Goal: Information Seeking & Learning: Learn about a topic

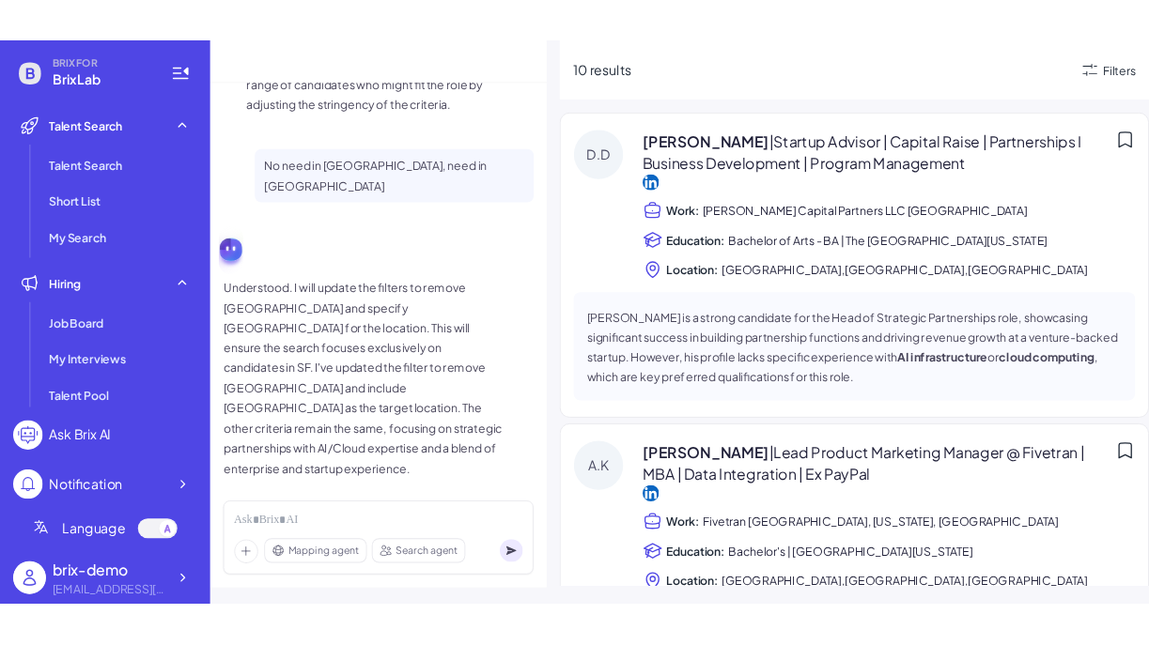
scroll to position [5555, 0]
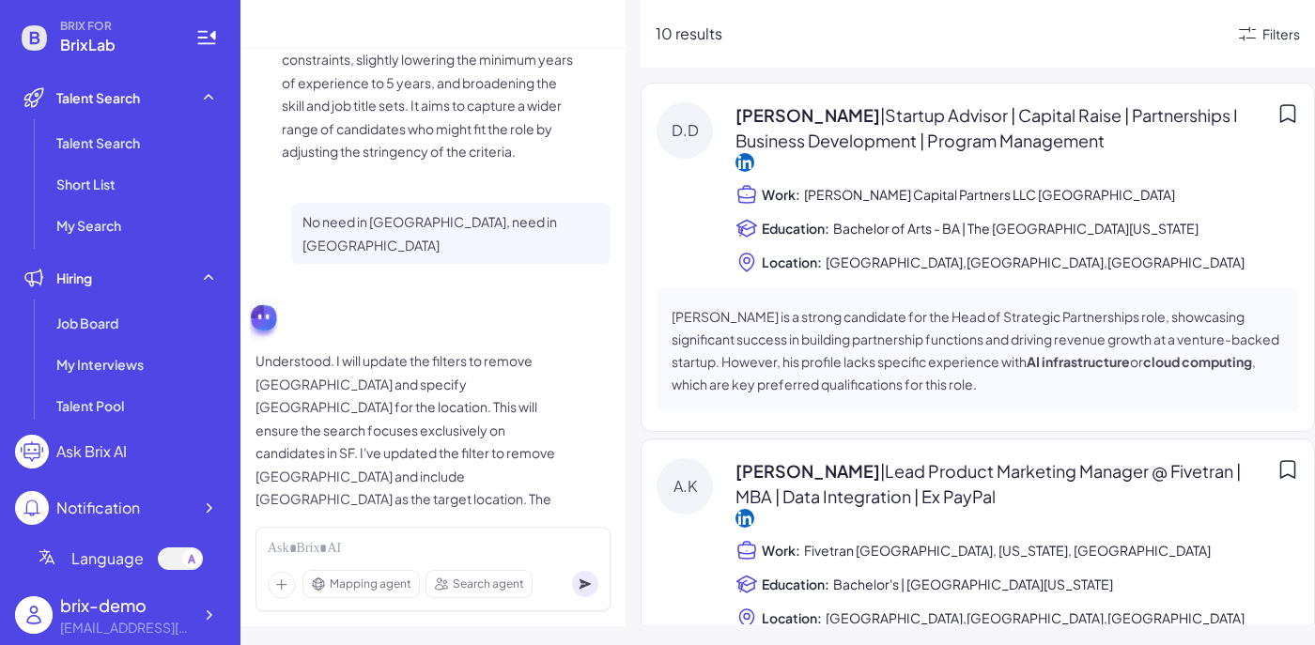
drag, startPoint x: 4, startPoint y: 176, endPoint x: -6, endPoint y: 173, distance: 9.8
click at [0, 173] on html "BRIX FOR BrixLab Talent Search Talent Search Short List My Search Hiring Job Bo…" at bounding box center [657, 322] width 1315 height 645
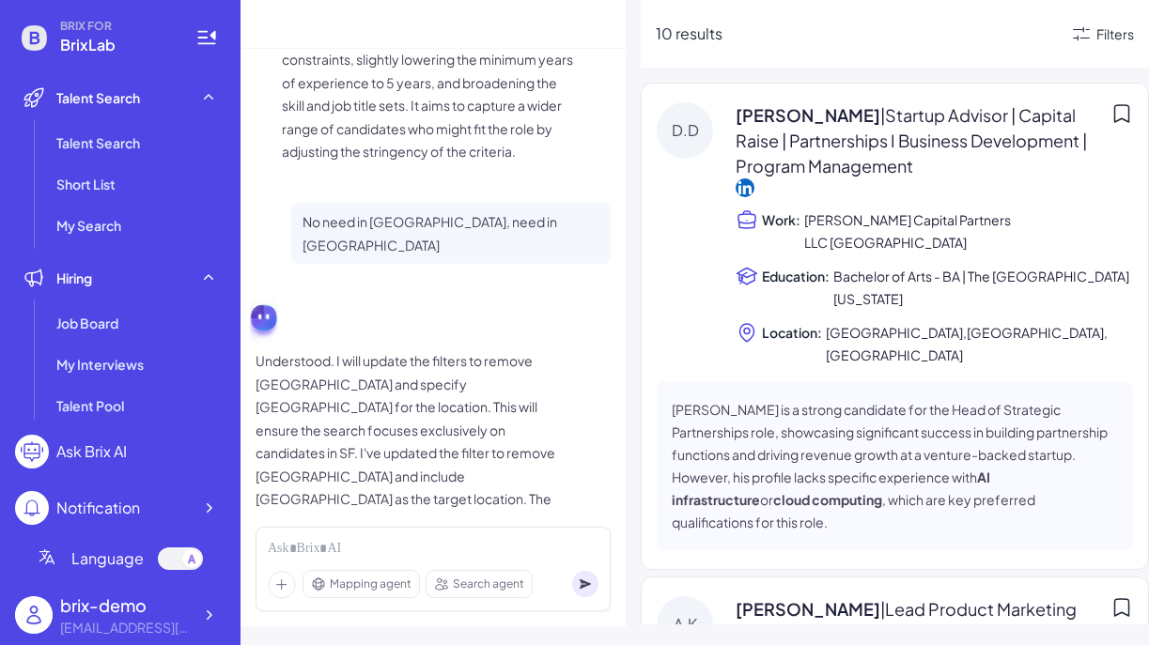
scroll to position [5633, 0]
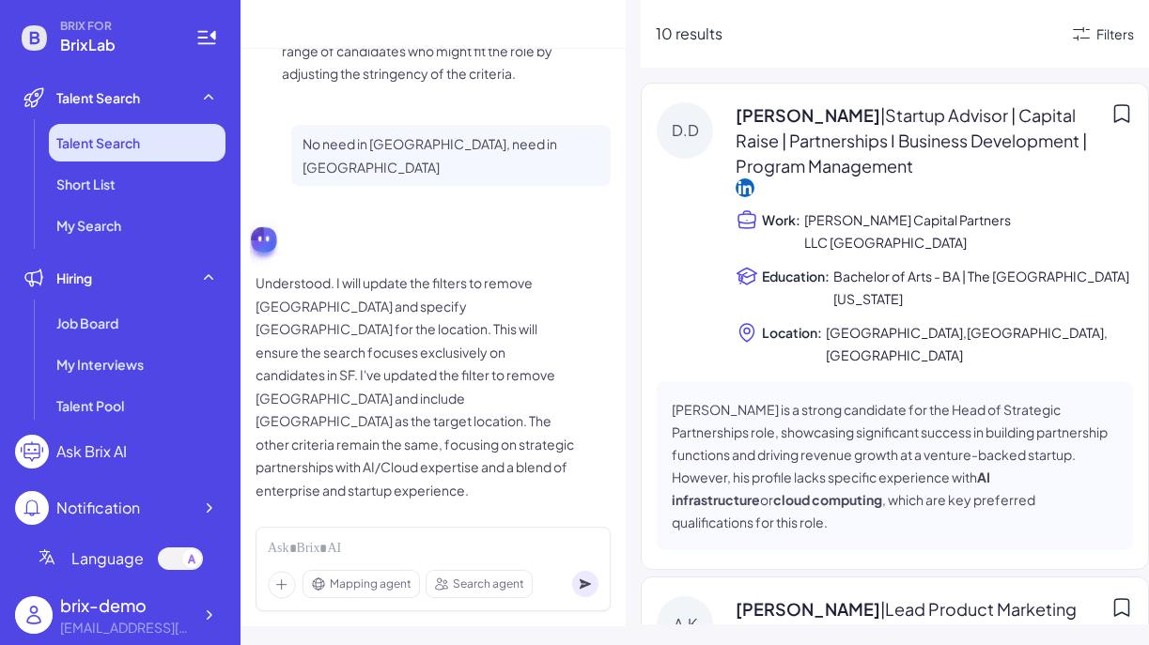
click at [162, 151] on li "Talent Search" at bounding box center [137, 143] width 177 height 38
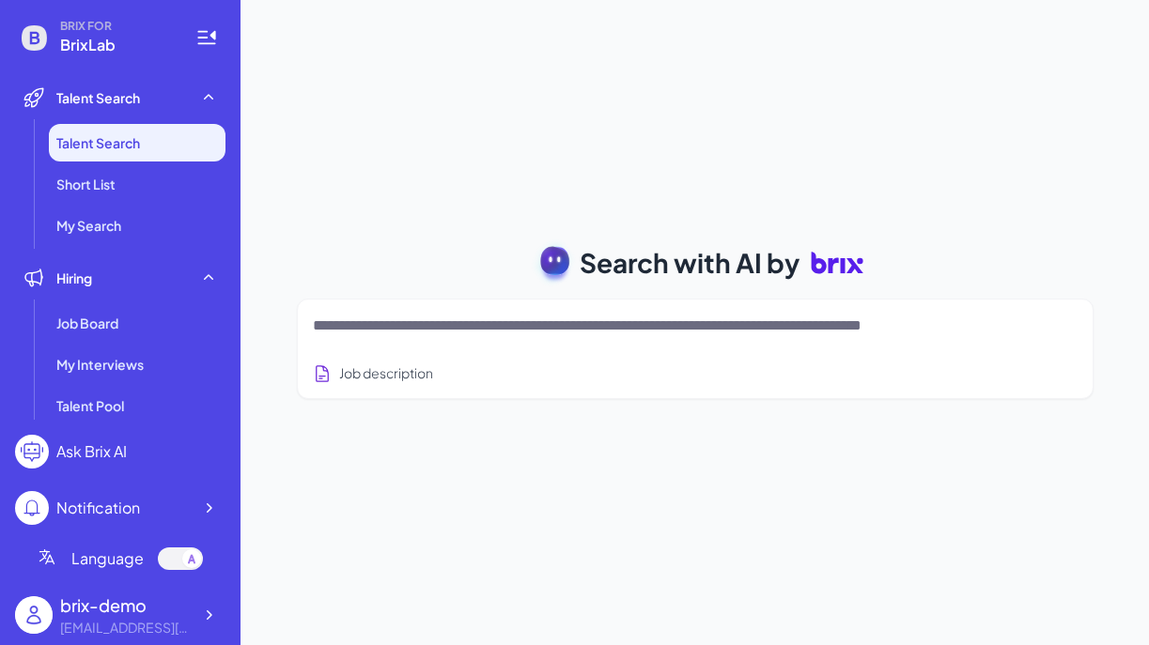
click at [494, 329] on textarea at bounding box center [673, 326] width 720 height 23
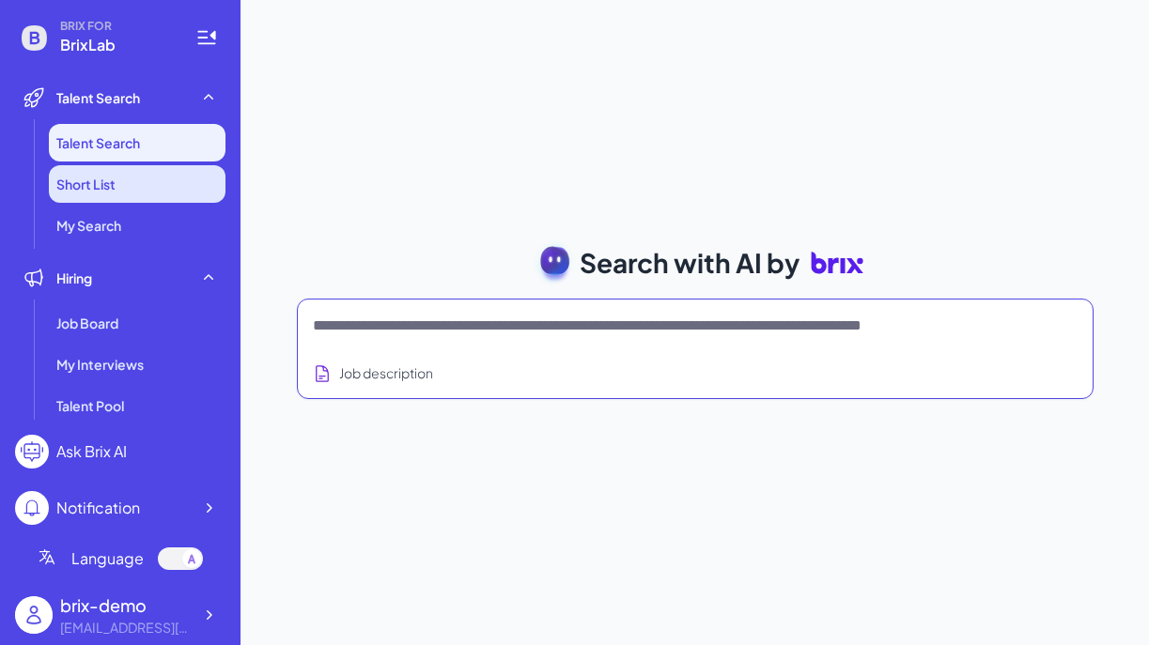
click at [174, 165] on li "Short List" at bounding box center [137, 184] width 177 height 38
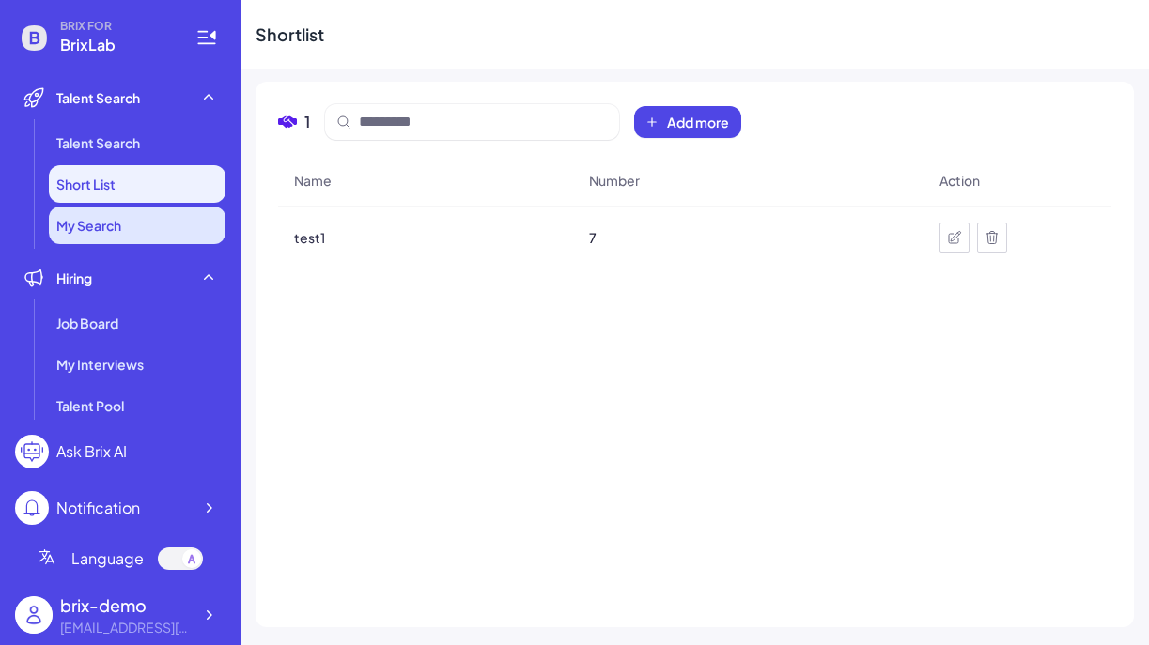
click at [165, 230] on li "My Search" at bounding box center [137, 226] width 177 height 38
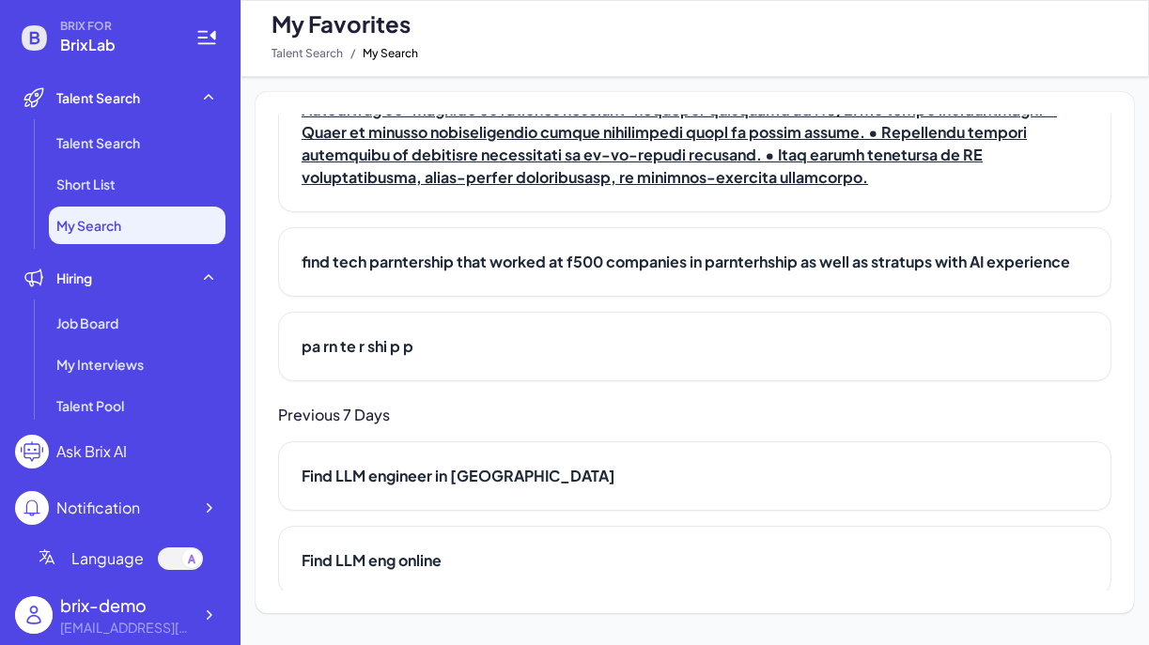
scroll to position [201, 0]
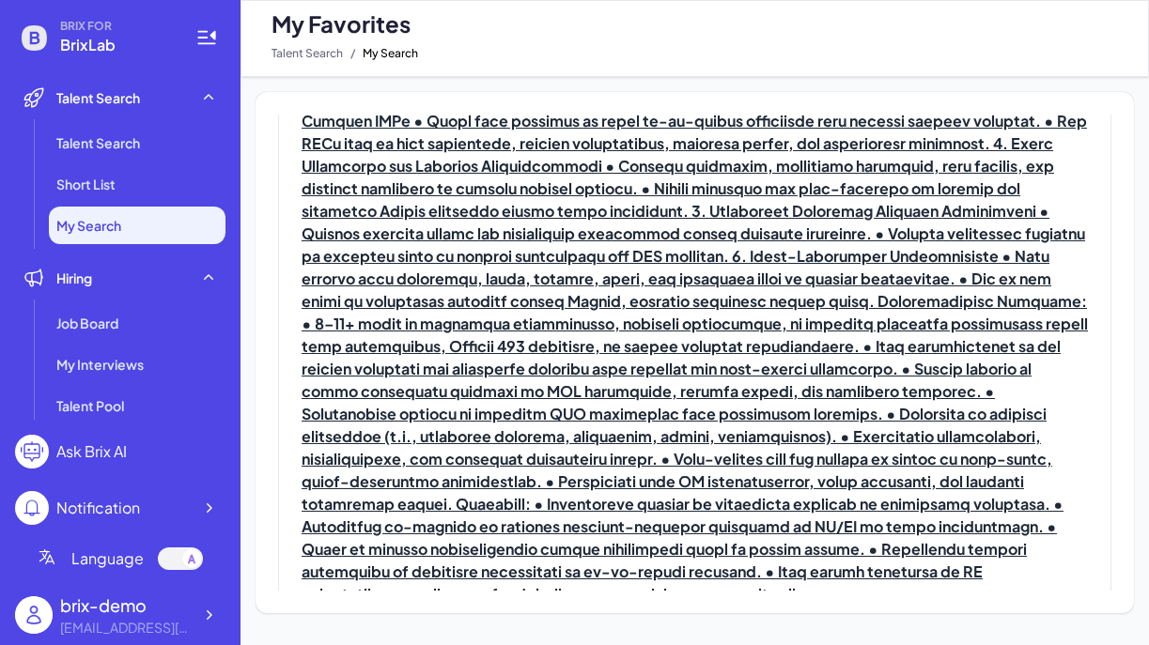
click at [473, 318] on h2 at bounding box center [695, 290] width 786 height 631
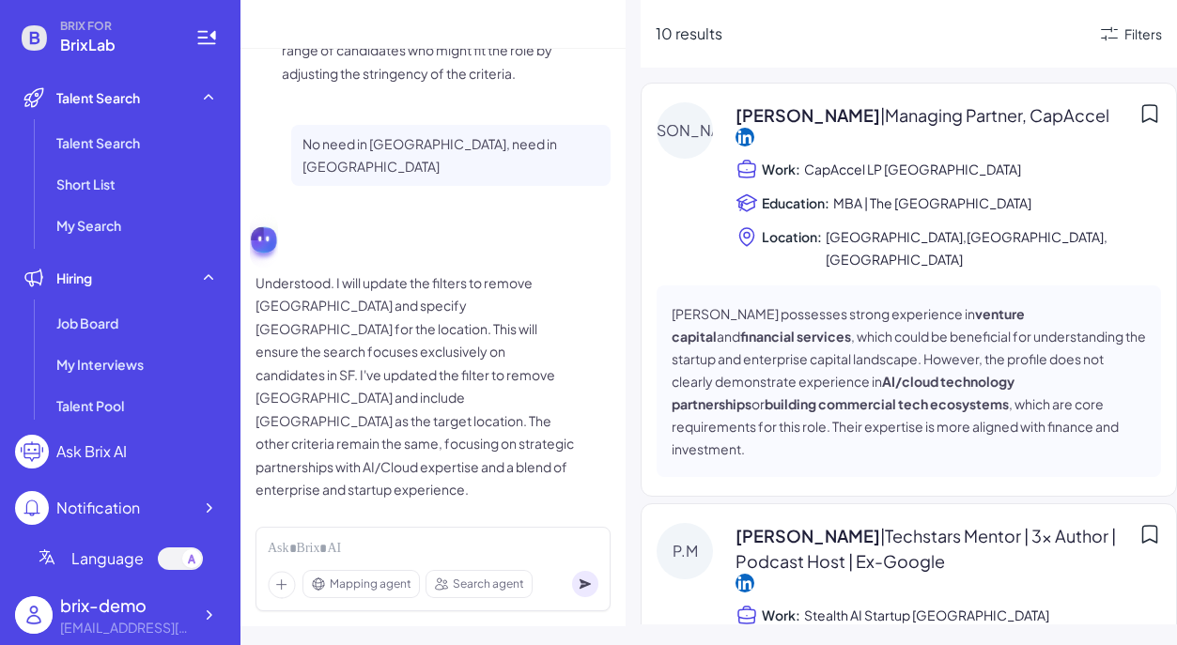
click at [777, 119] on span "[PERSON_NAME] | Managing Partner, CapAccel" at bounding box center [923, 114] width 374 height 25
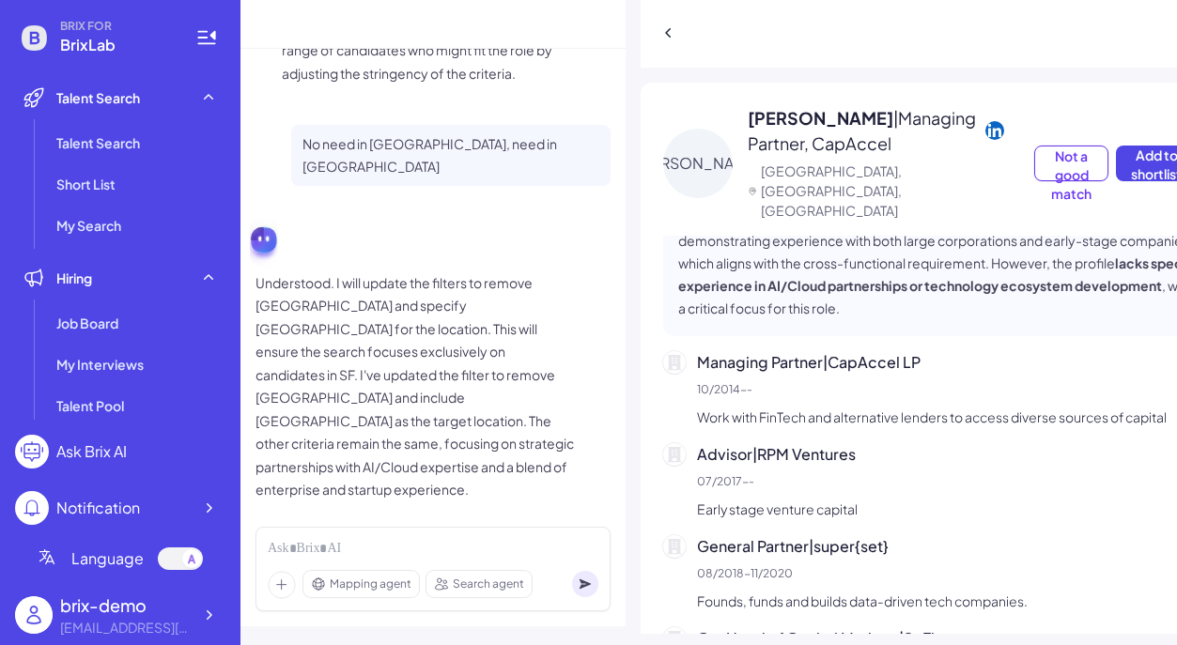
scroll to position [371, 0]
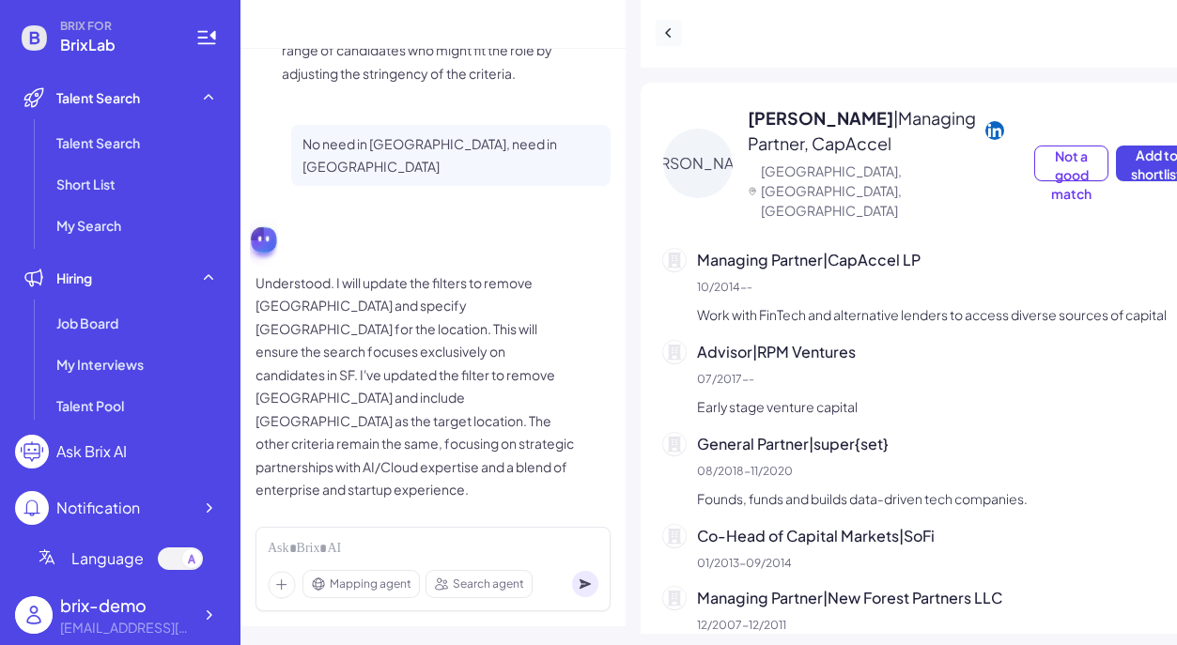
click at [678, 31] on button at bounding box center [669, 33] width 26 height 26
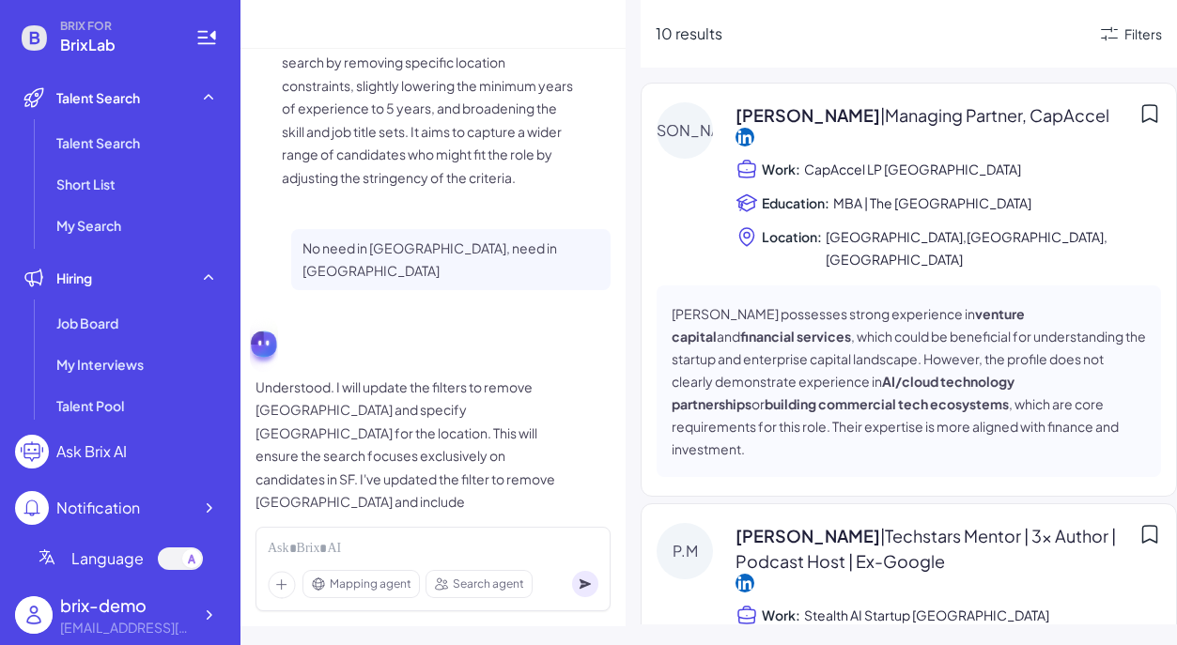
scroll to position [4692, 0]
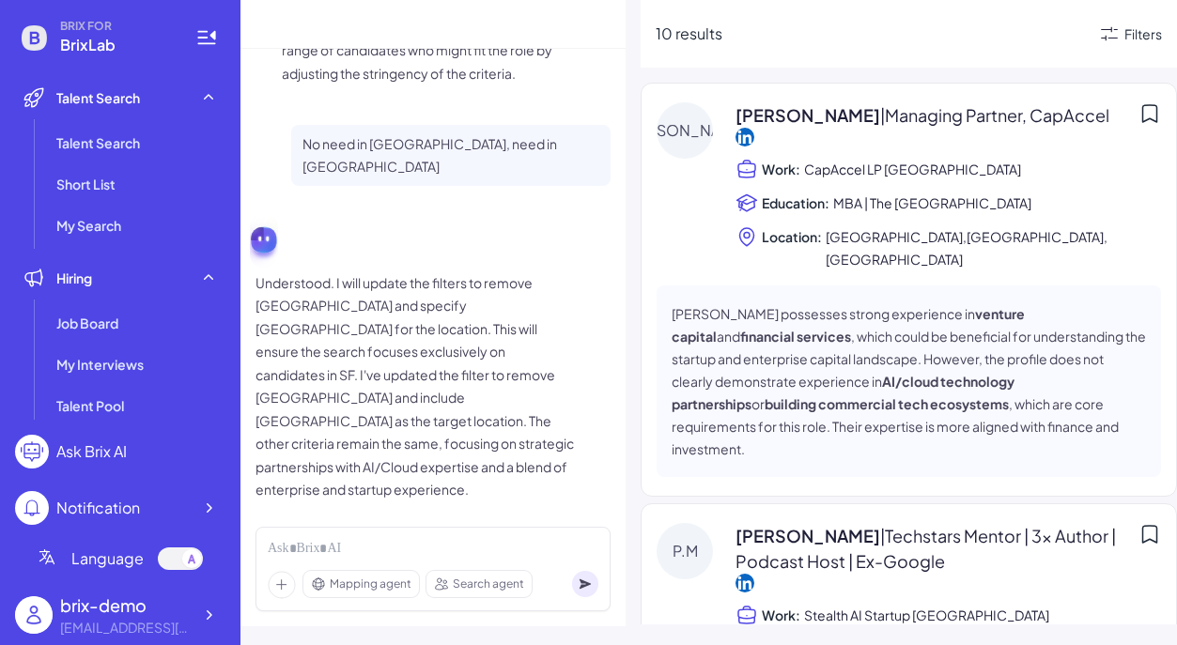
click at [1104, 33] on icon at bounding box center [1109, 34] width 23 height 23
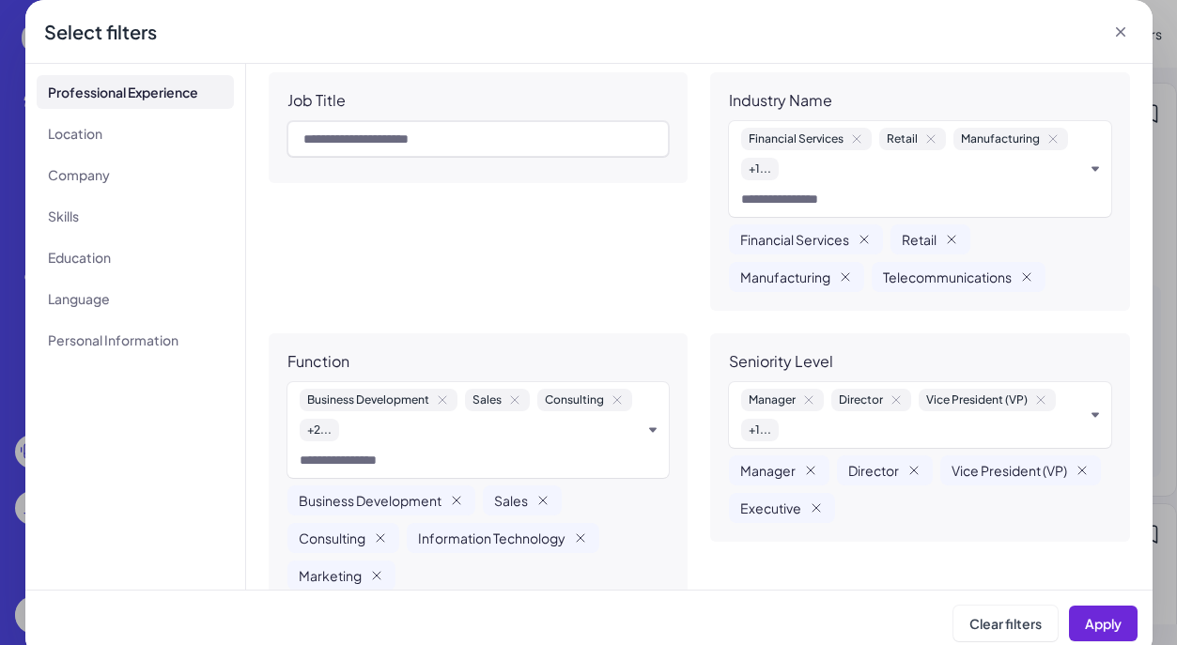
scroll to position [52, 0]
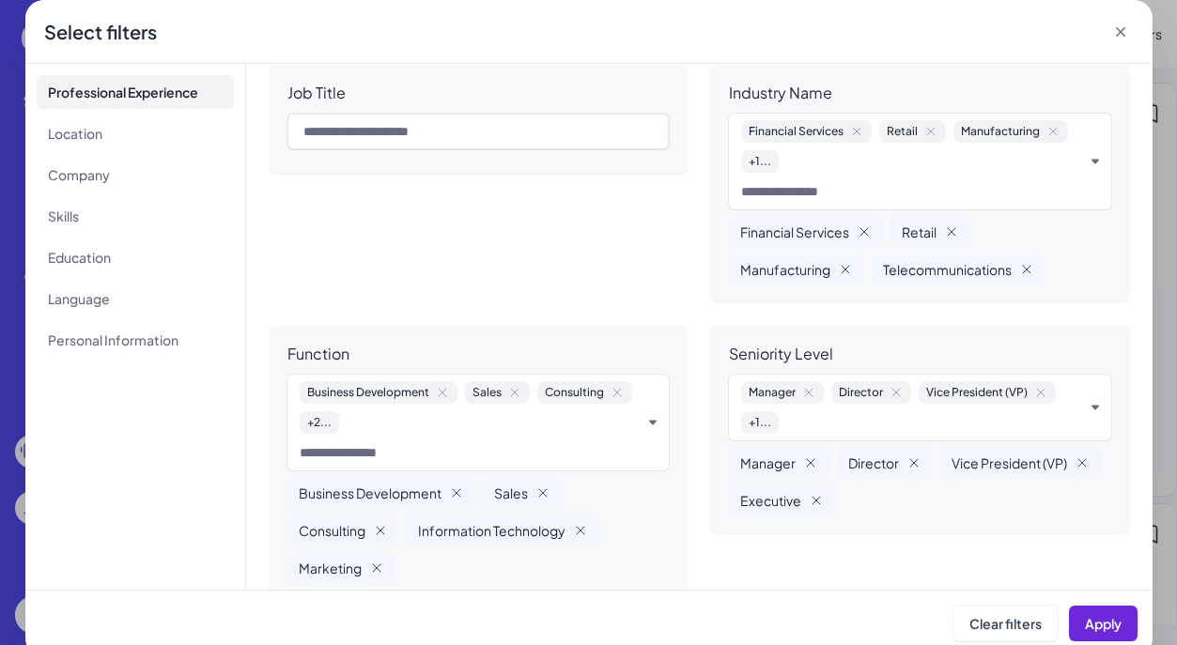
click at [797, 163] on div "Financial Services Retail Manufacturing + 1 ..." at bounding box center [912, 146] width 343 height 53
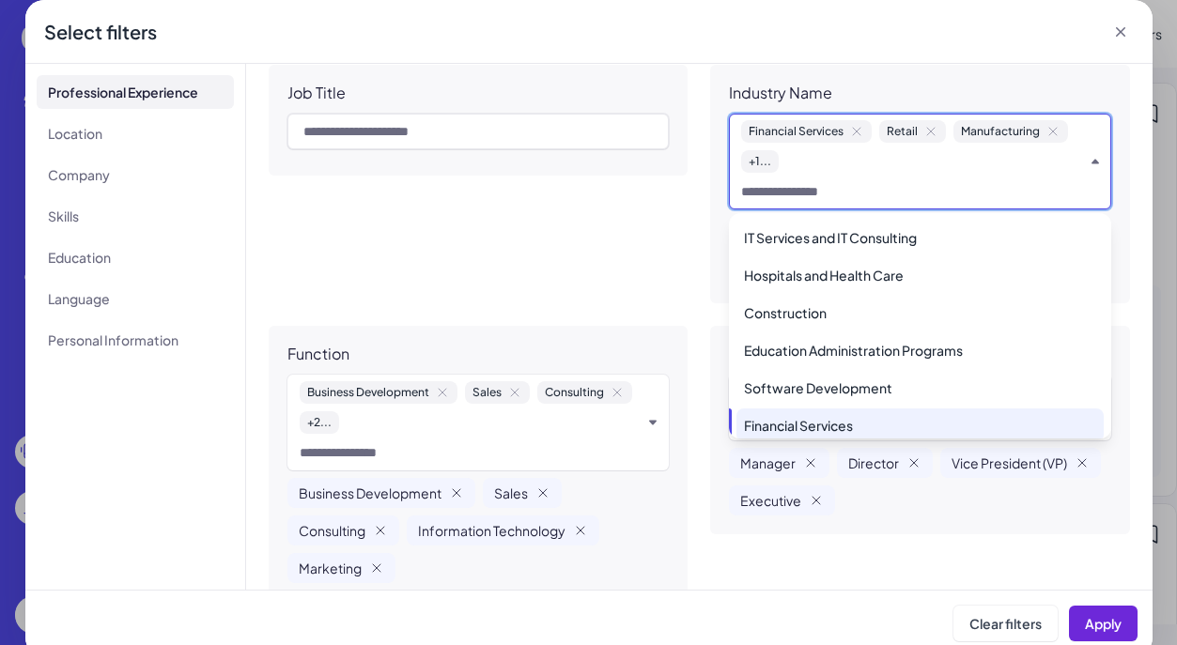
scroll to position [6, 0]
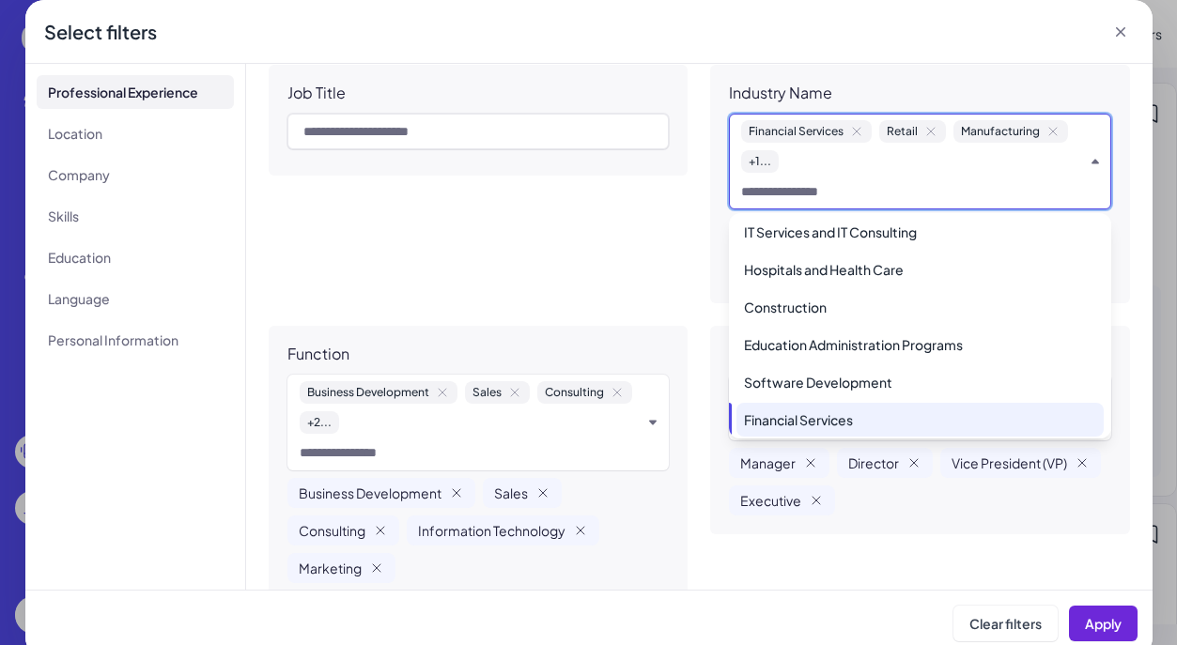
click at [606, 262] on div "Job Title" at bounding box center [479, 184] width 420 height 239
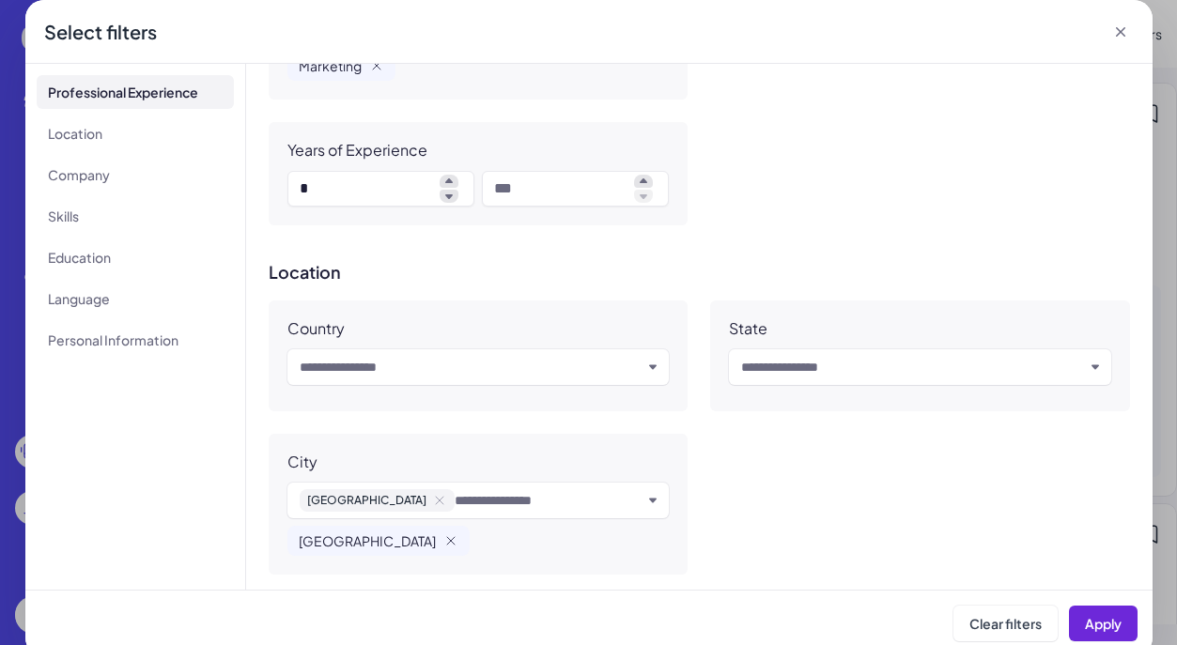
scroll to position [423, 0]
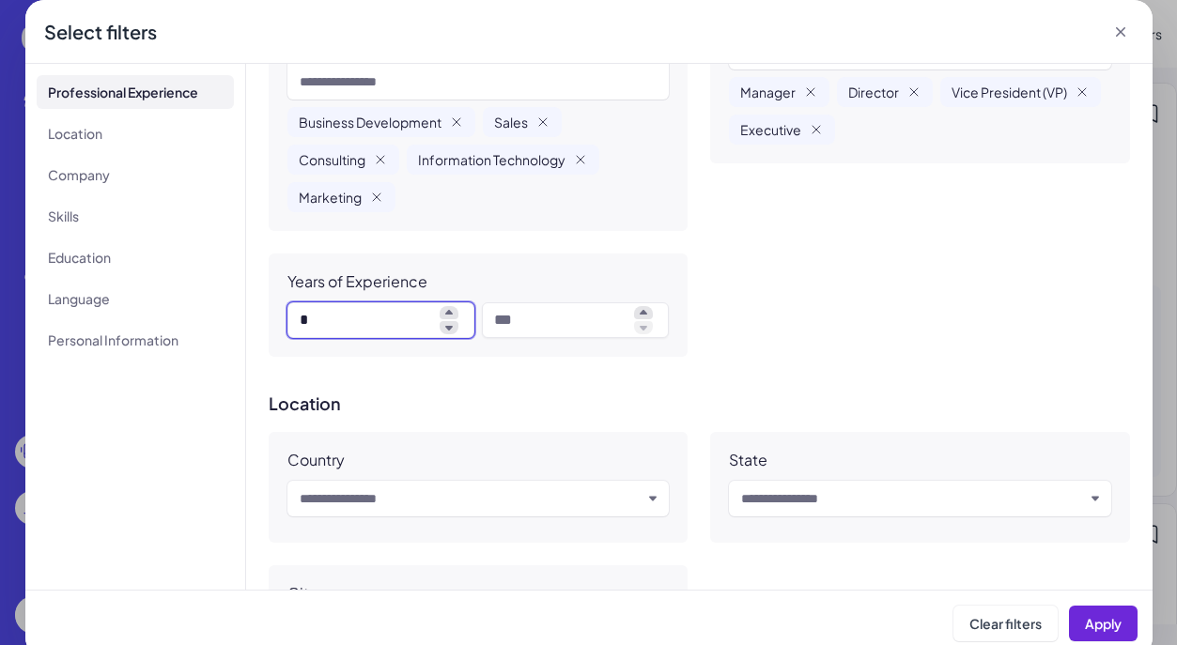
click at [357, 321] on input "*" at bounding box center [366, 320] width 132 height 23
type input "*"
drag, startPoint x: 454, startPoint y: 376, endPoint x: 488, endPoint y: 475, distance: 105.2
click at [454, 376] on div "**********" at bounding box center [699, 327] width 907 height 526
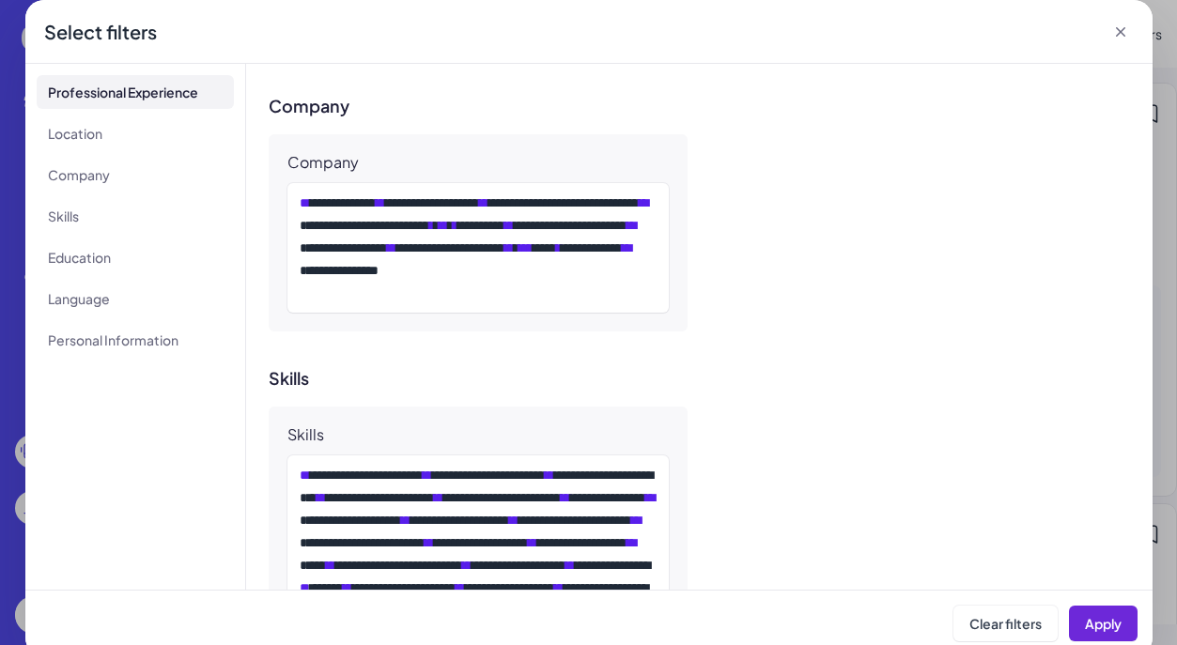
scroll to position [1081, 0]
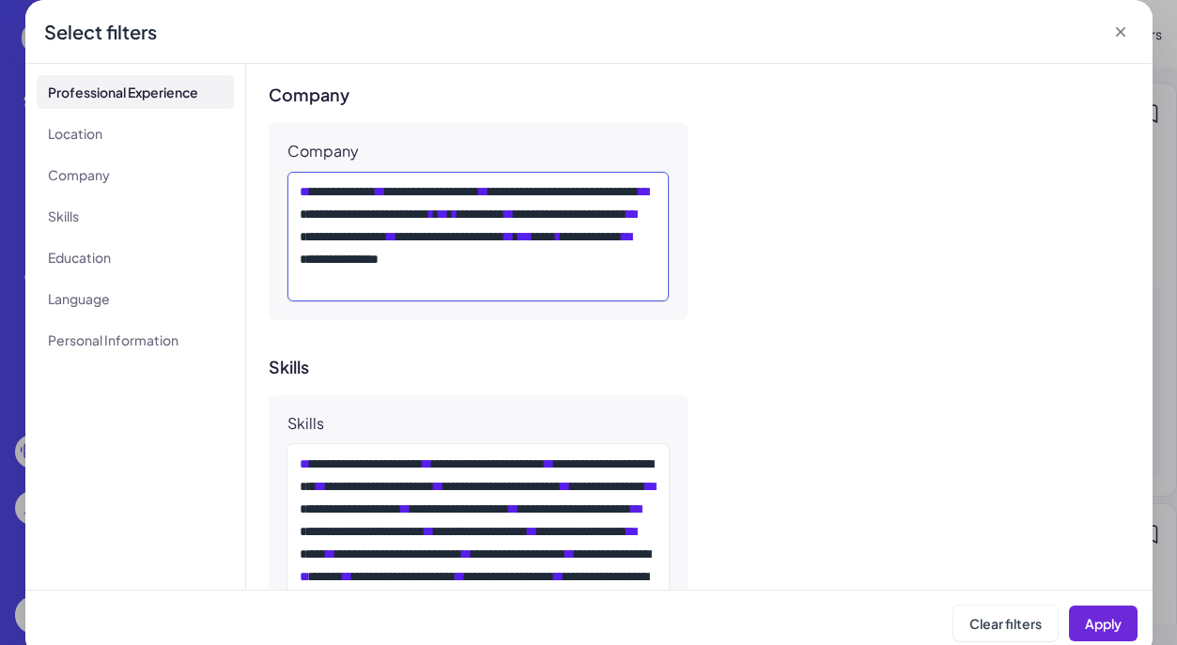
click at [536, 277] on div "**********" at bounding box center [479, 236] width 358 height 113
click at [949, 466] on div "**********" at bounding box center [699, 572] width 861 height 355
click at [432, 269] on div "**********" at bounding box center [479, 236] width 358 height 113
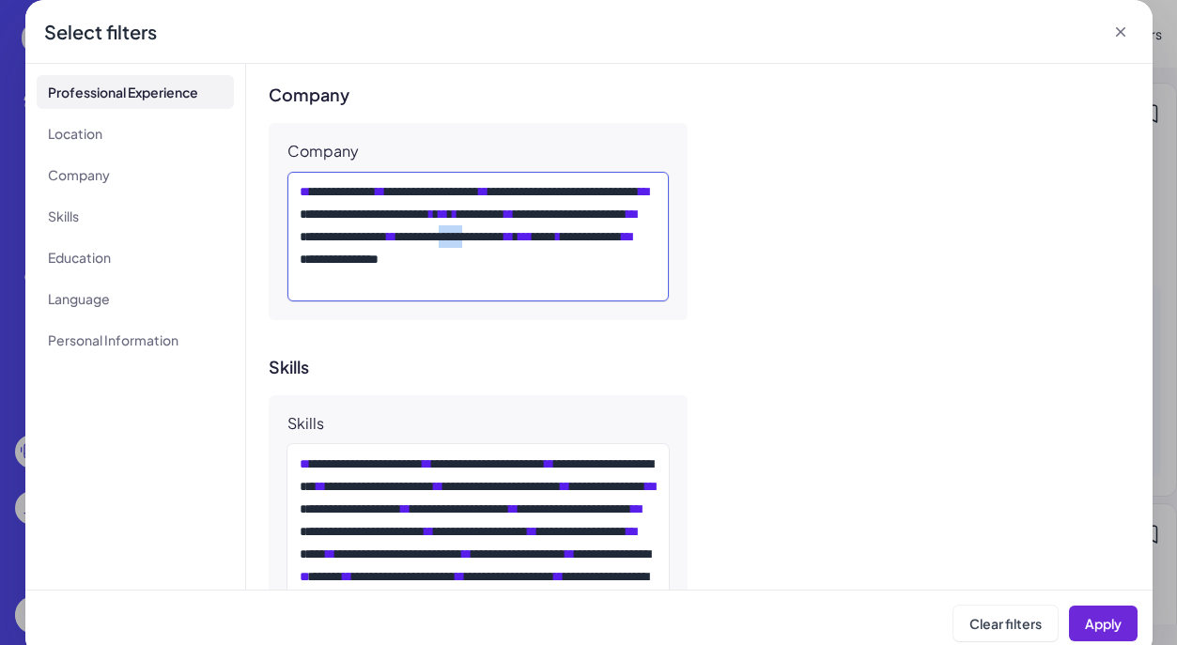
click at [432, 269] on div "**********" at bounding box center [479, 236] width 358 height 113
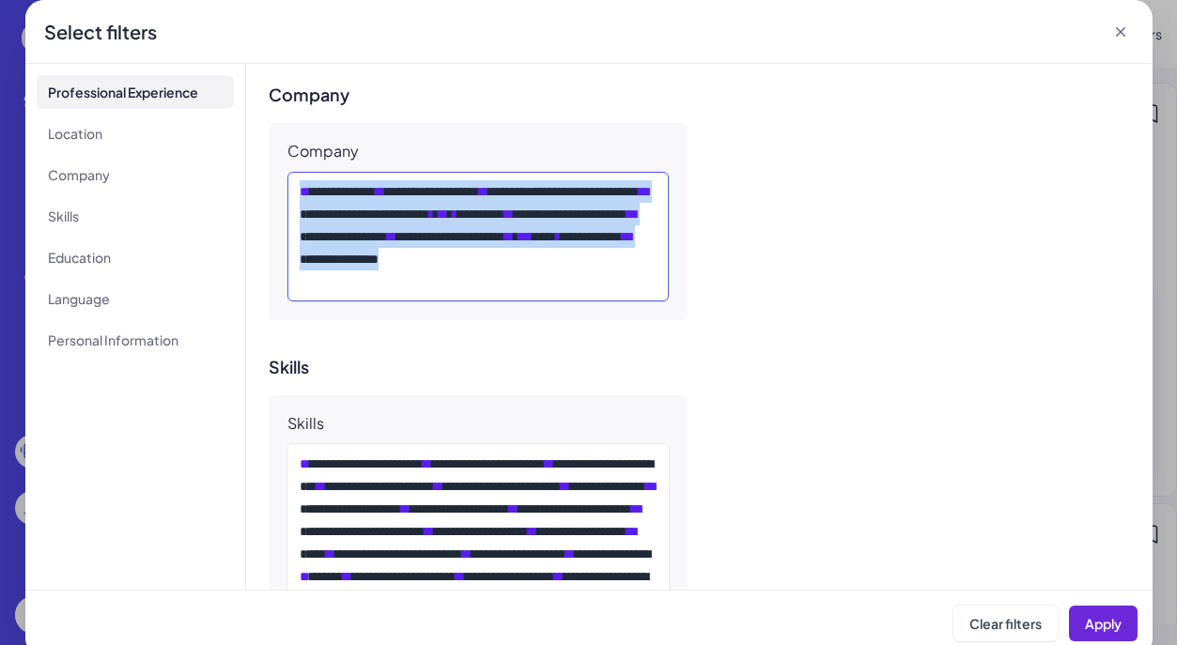
click at [432, 269] on div "**********" at bounding box center [479, 236] width 358 height 113
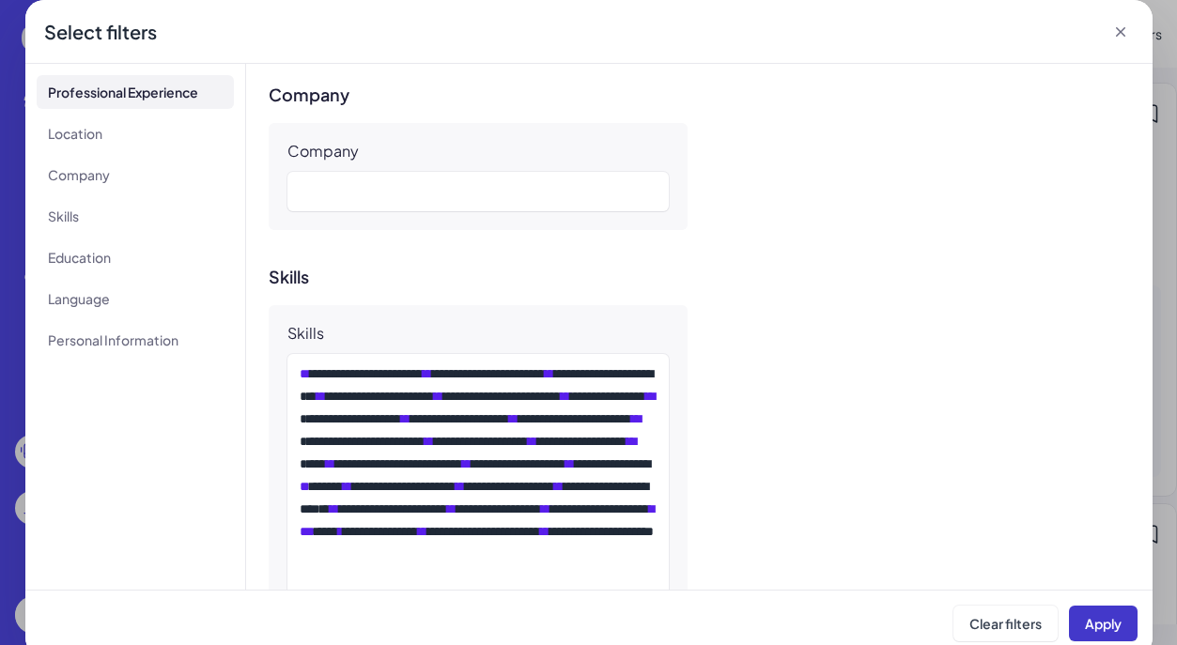
click at [1091, 628] on span "Apply" at bounding box center [1103, 623] width 37 height 17
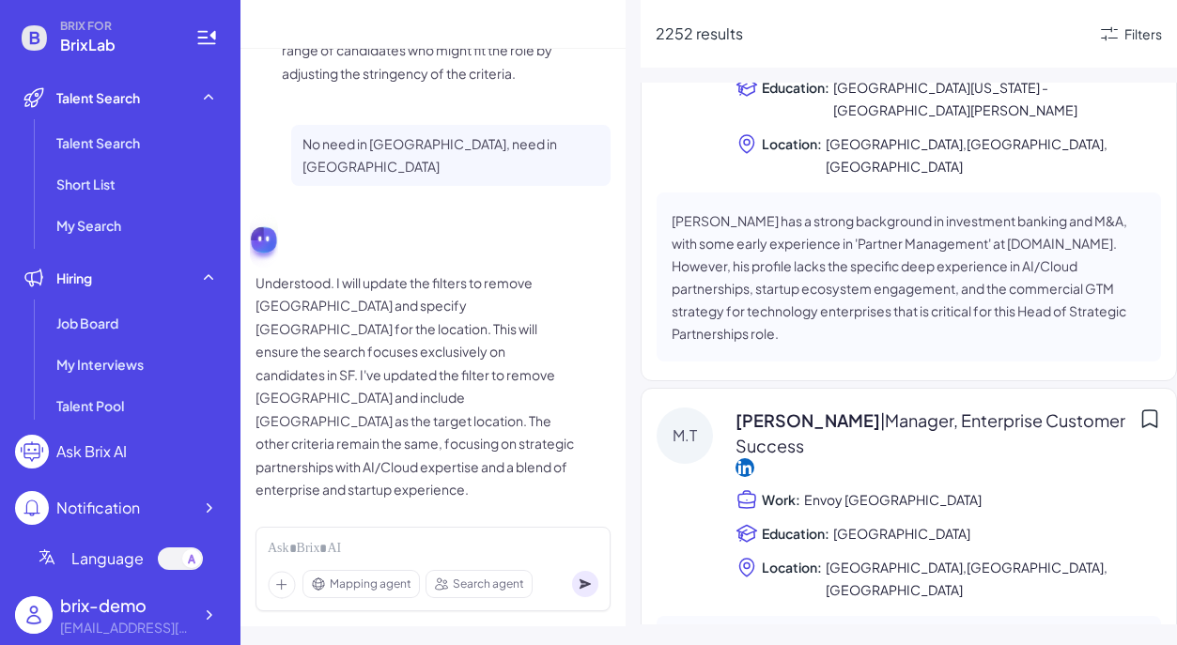
scroll to position [674, 0]
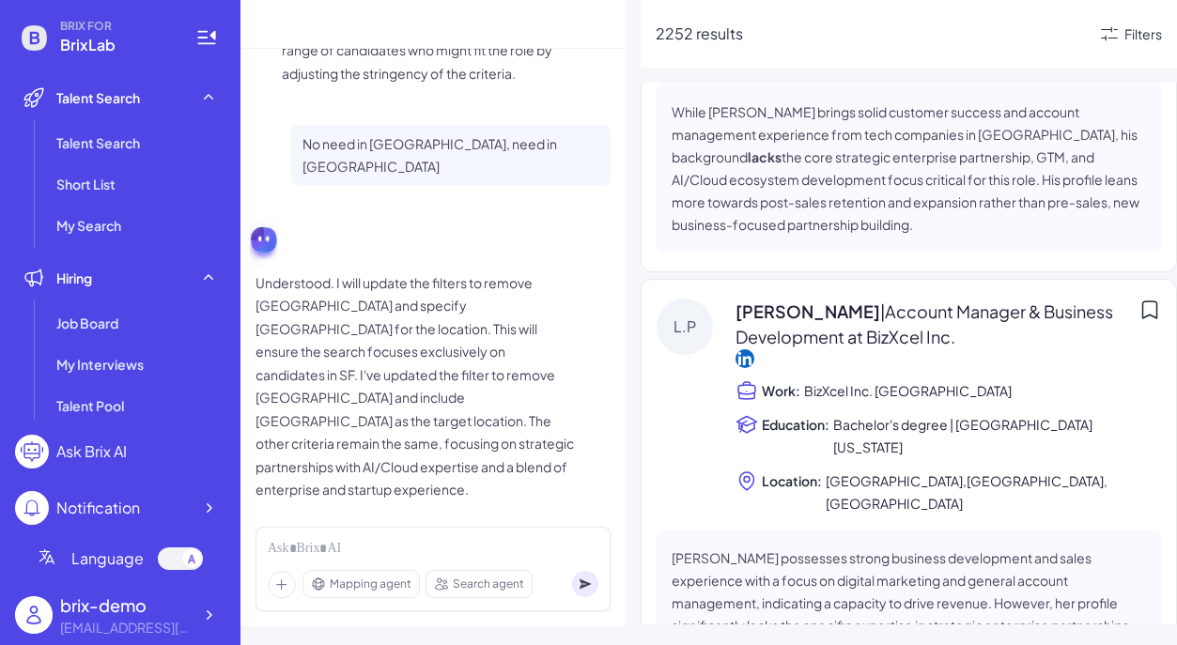
click at [1132, 23] on div "Filters" at bounding box center [1130, 34] width 64 height 23
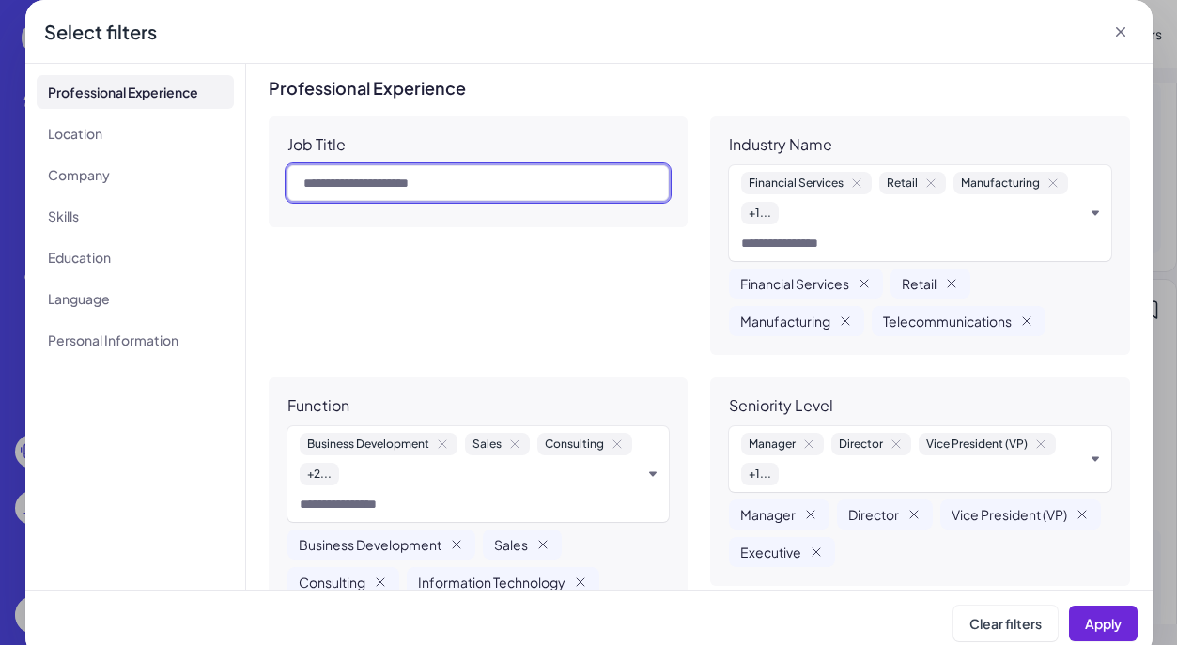
click at [532, 181] on input "text" at bounding box center [478, 183] width 382 height 36
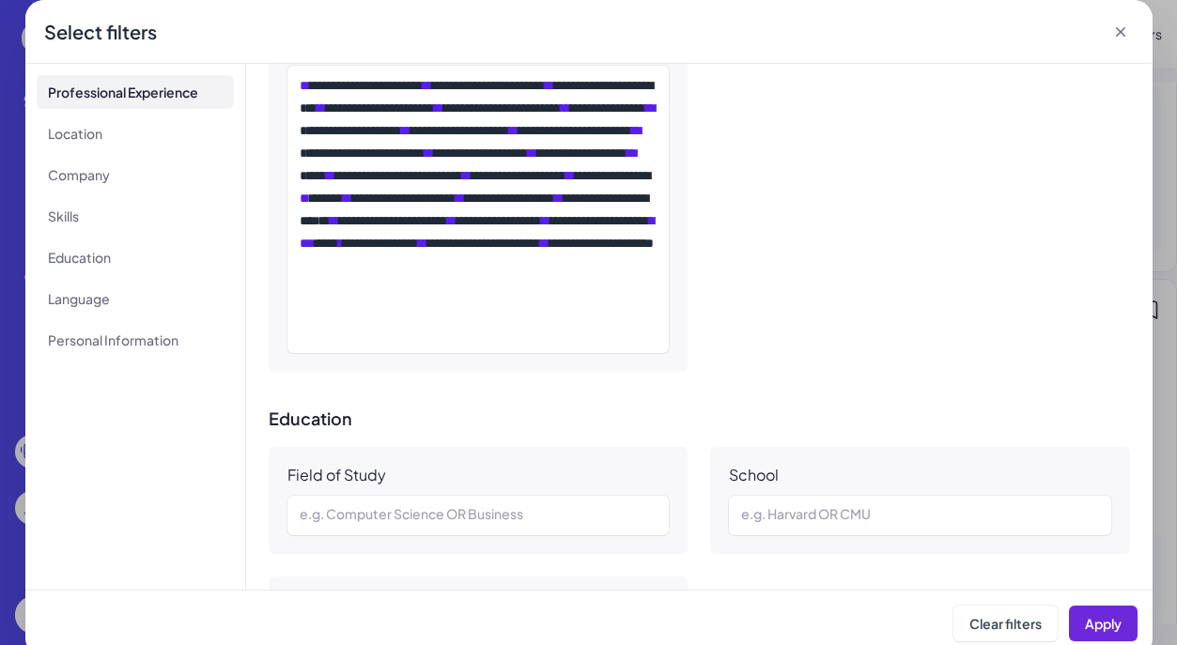
scroll to position [0, 0]
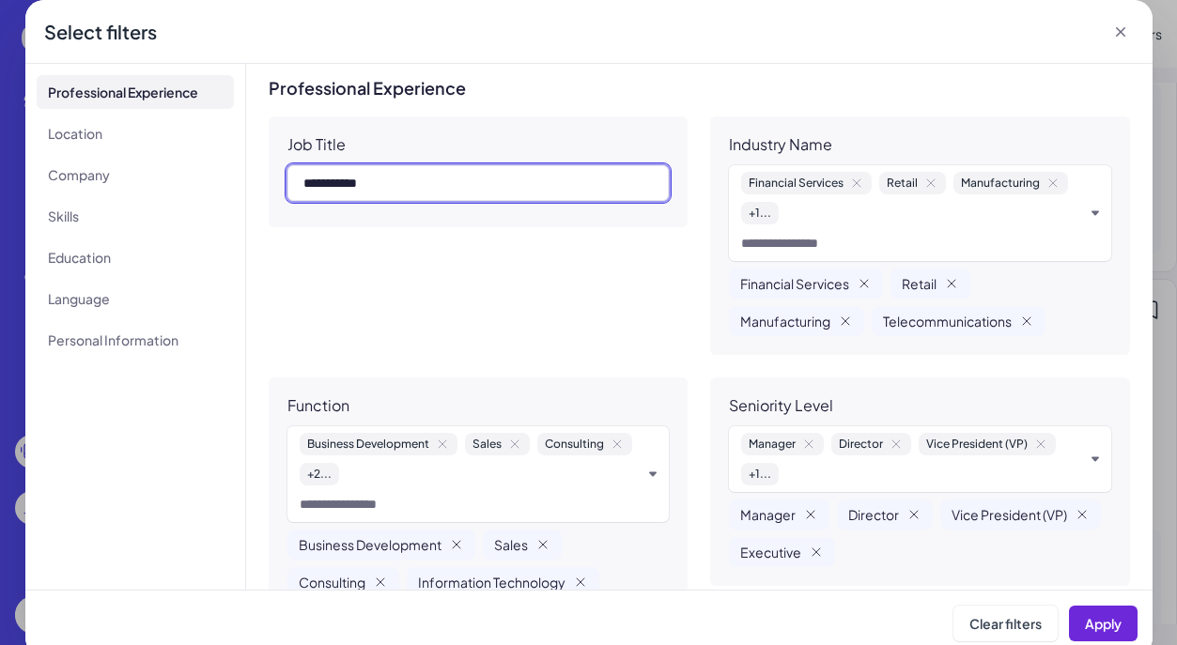
paste input "text"
type input "**********"
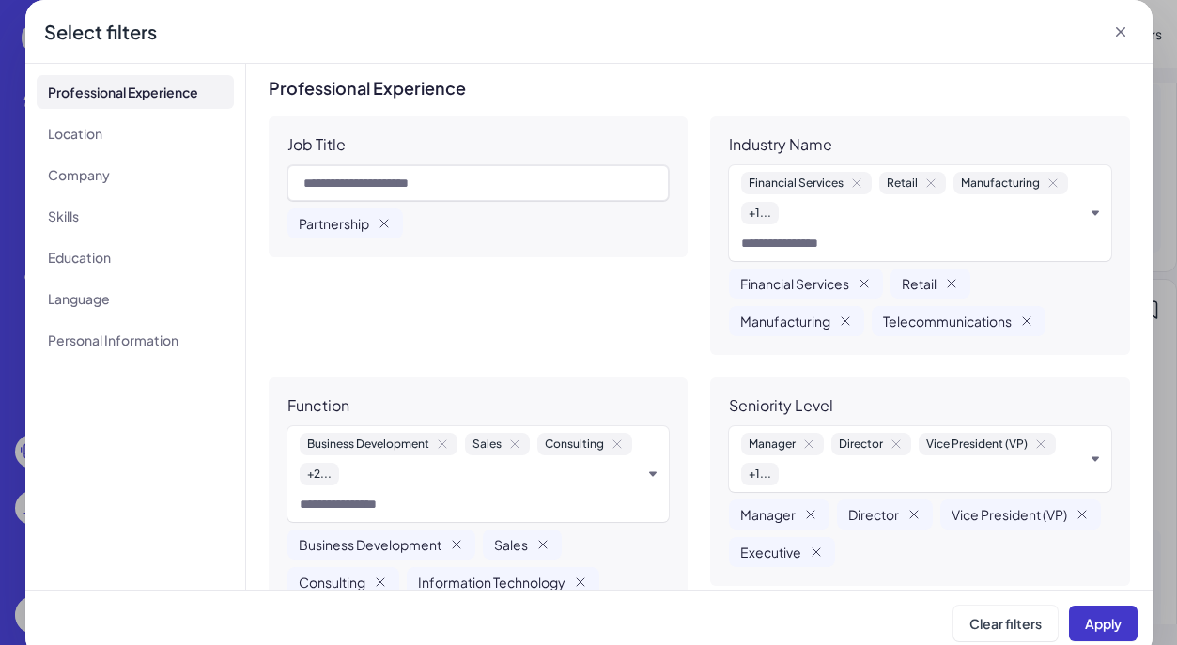
click at [1106, 620] on span "Apply" at bounding box center [1103, 623] width 37 height 17
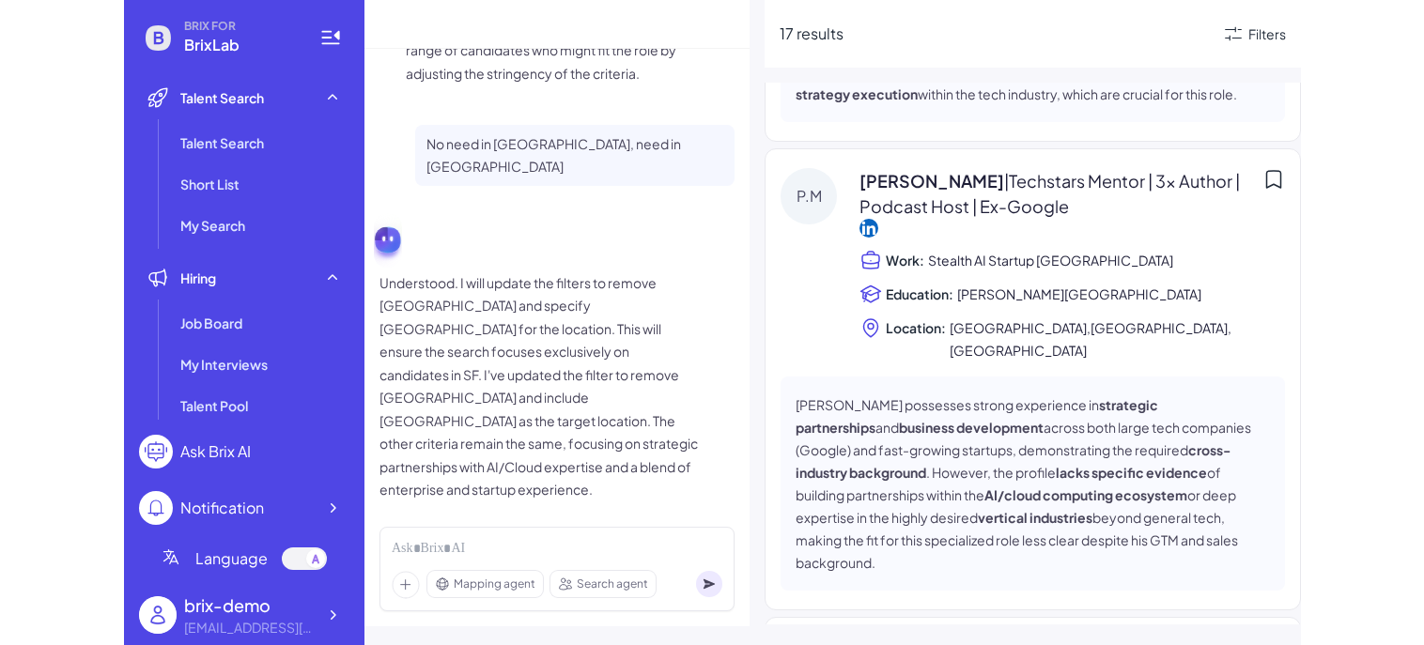
scroll to position [400, 0]
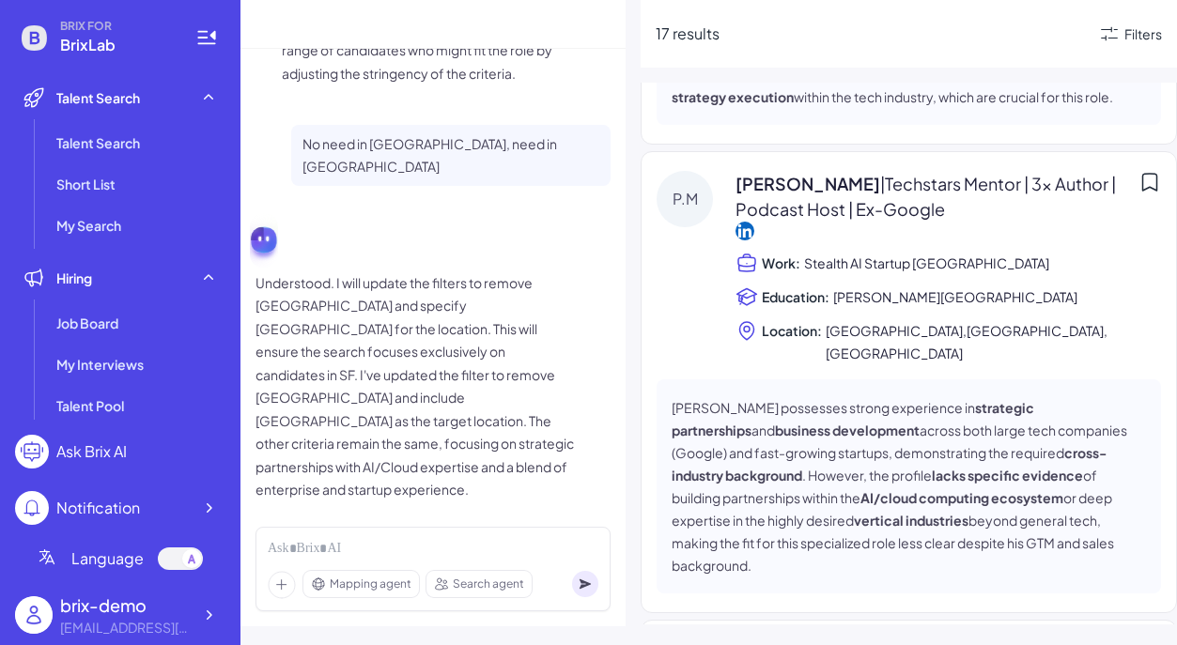
click at [790, 173] on span "| Techstars Mentor | 3x Author | Podcast Host | Ex-Google" at bounding box center [926, 196] width 380 height 47
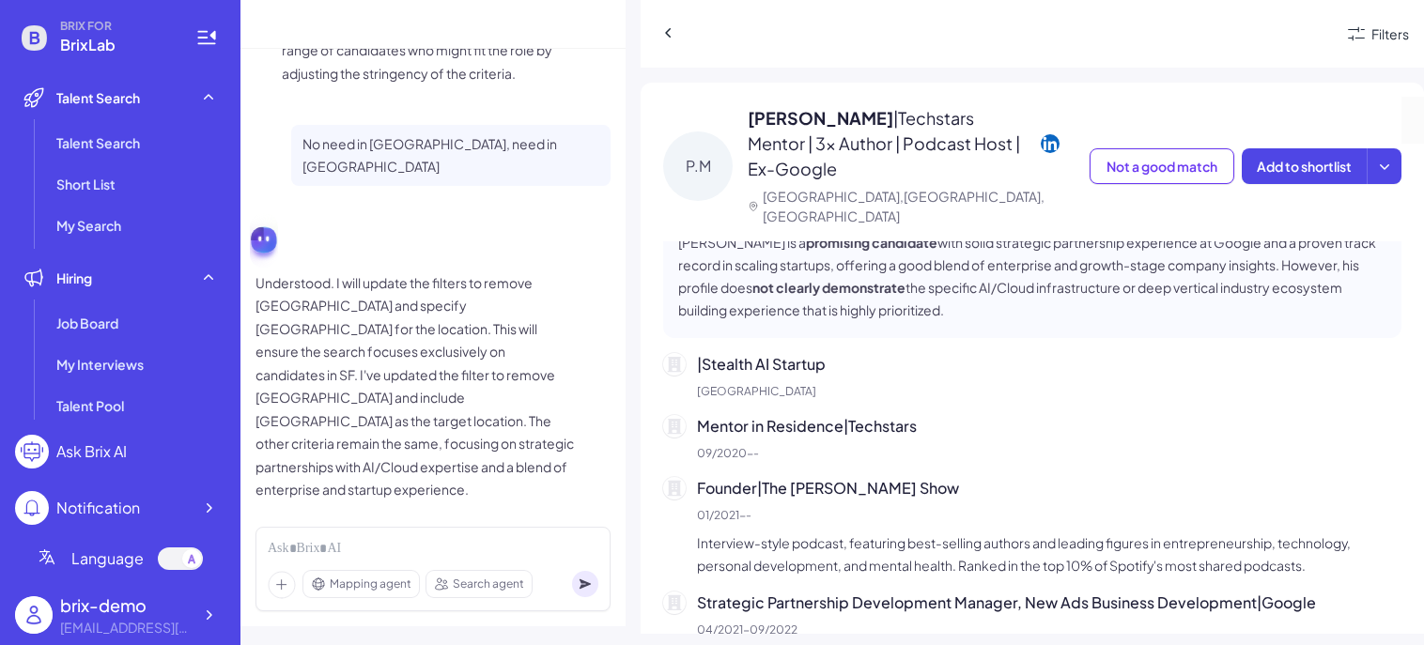
scroll to position [256, 0]
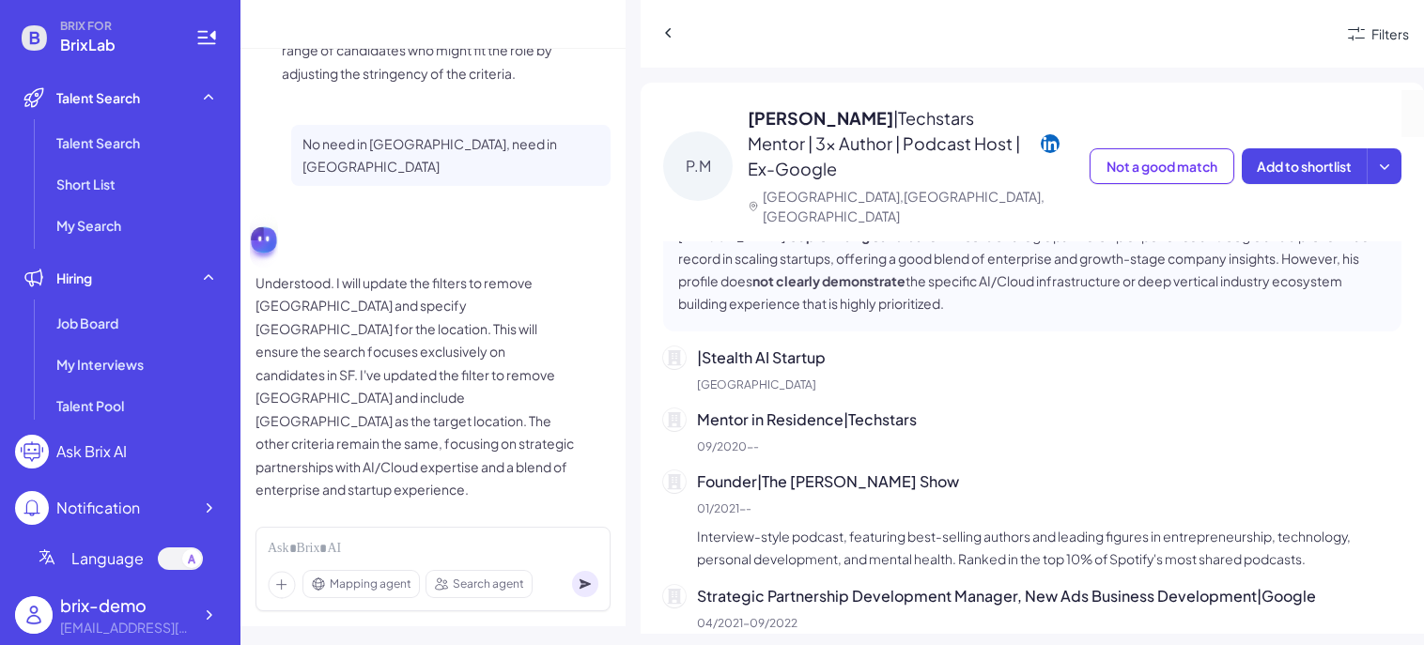
click at [828, 415] on div "Mentor in Residence | Techstars 09/2020 - -" at bounding box center [1049, 432] width 705 height 47
click at [835, 480] on div "Founder | The [PERSON_NAME] Show 01/2021 - - Interview-style podcast, featuring…" at bounding box center [1049, 521] width 705 height 100
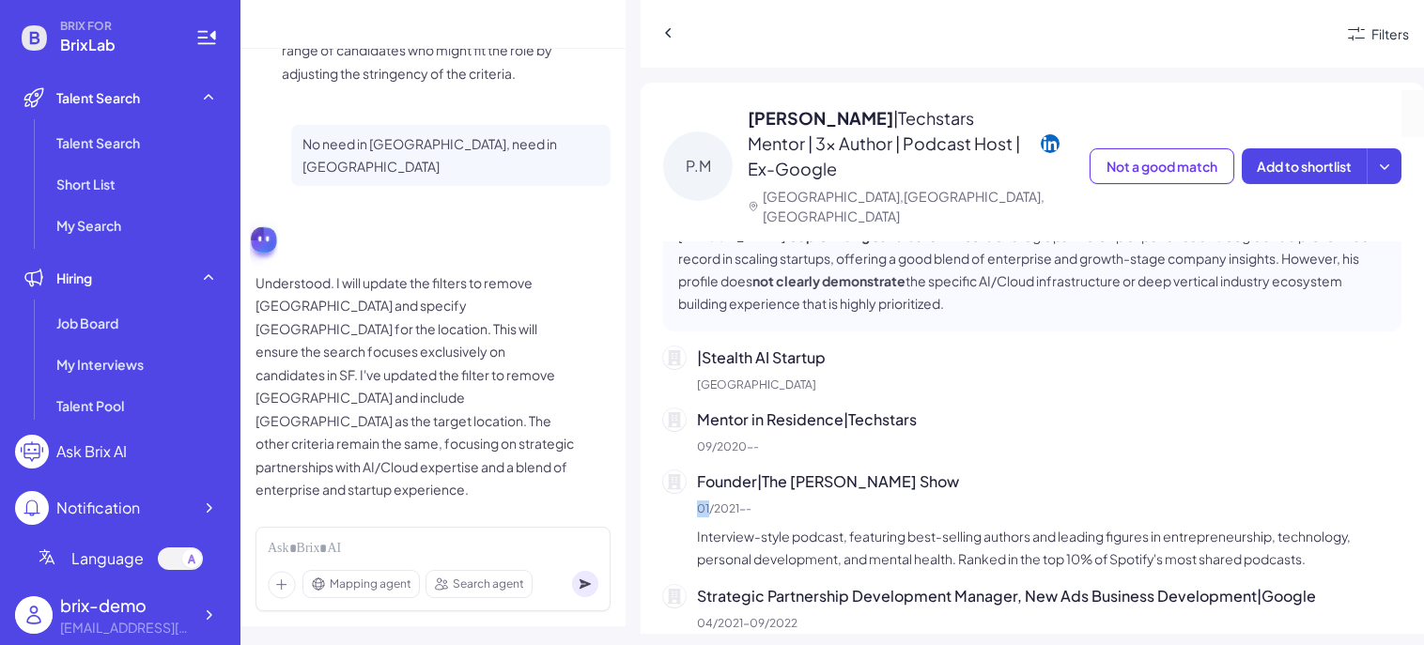
click at [835, 480] on div "Founder | The [PERSON_NAME] Show 01/2021 - - Interview-style podcast, featuring…" at bounding box center [1049, 521] width 705 height 100
click at [837, 526] on p "Interview-style podcast, featuring best-selling authors and leading figures in …" at bounding box center [1049, 547] width 705 height 45
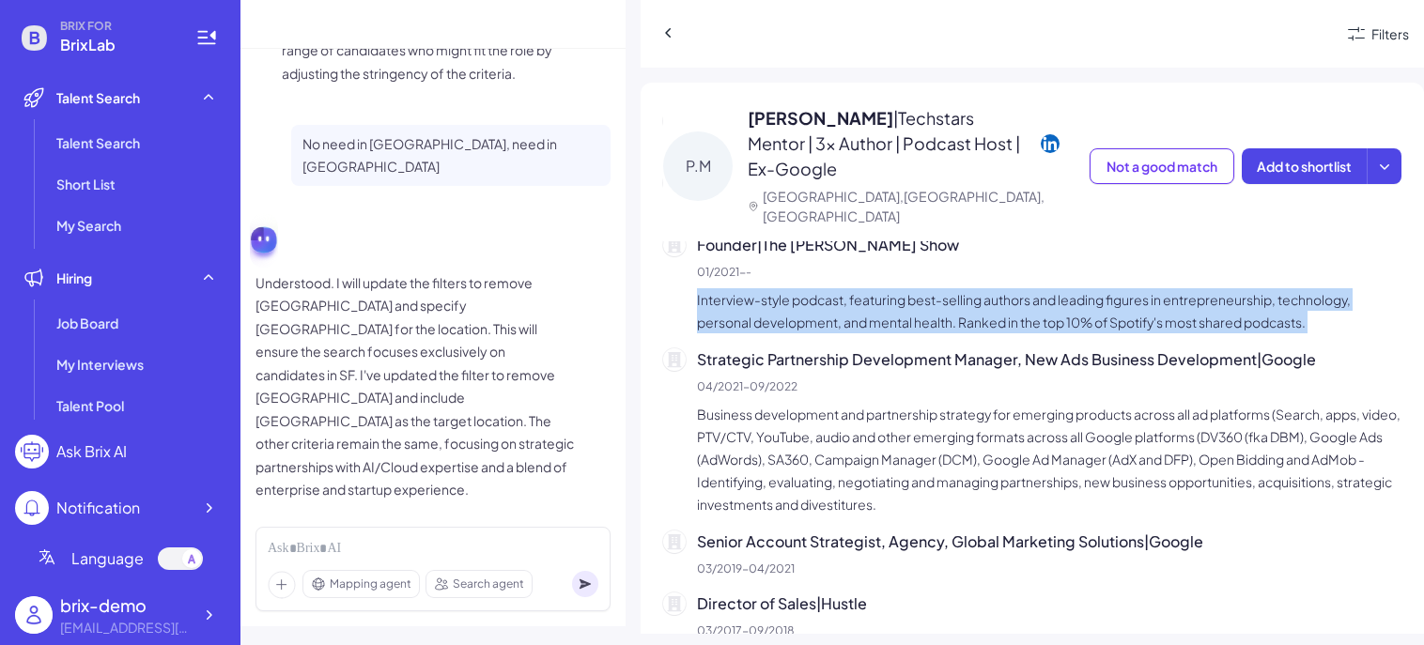
scroll to position [496, 0]
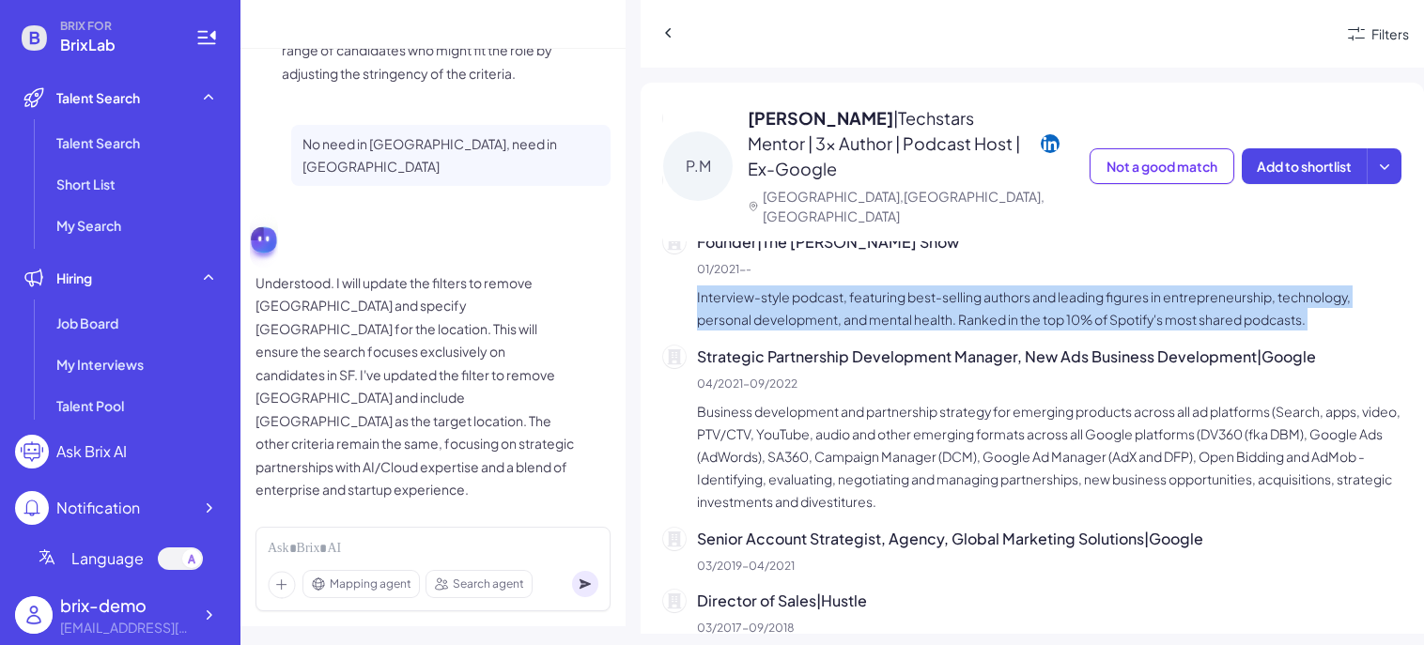
click at [870, 431] on p "Business development and partnership strategy for emerging products across all …" at bounding box center [1049, 456] width 705 height 113
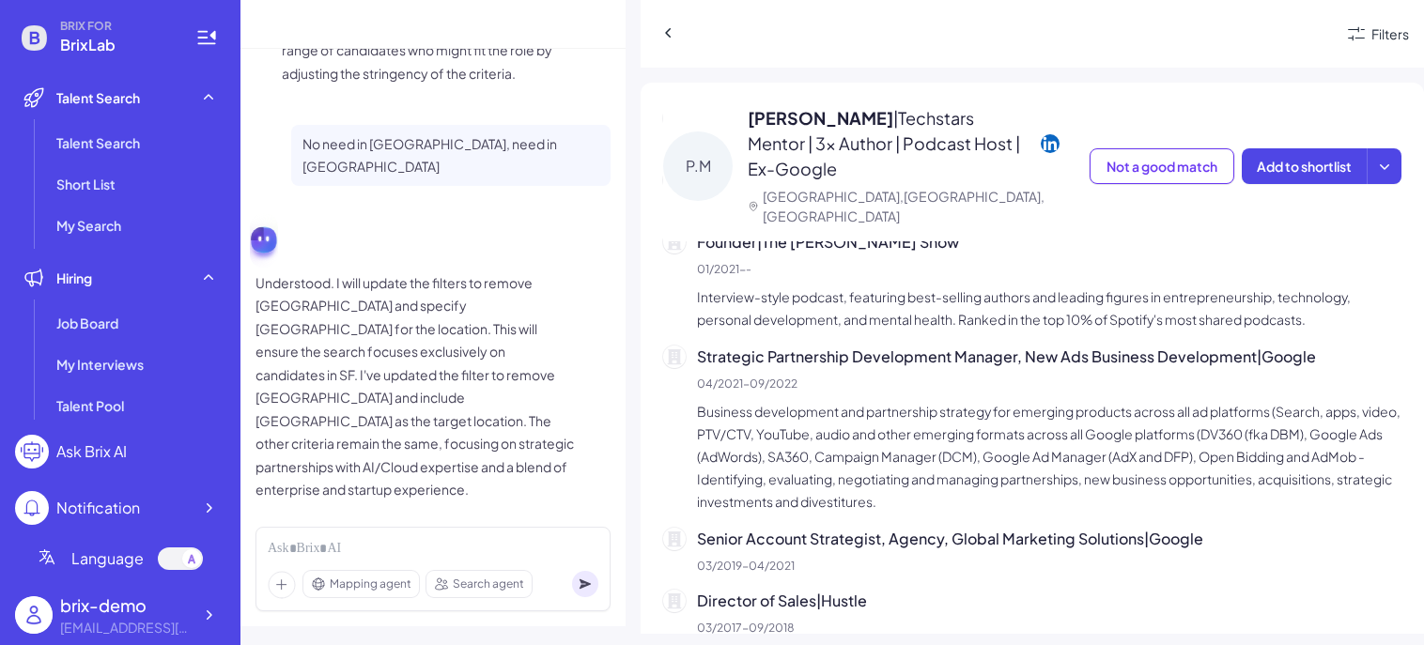
click at [870, 431] on p "Business development and partnership strategy for emerging products across all …" at bounding box center [1049, 456] width 705 height 113
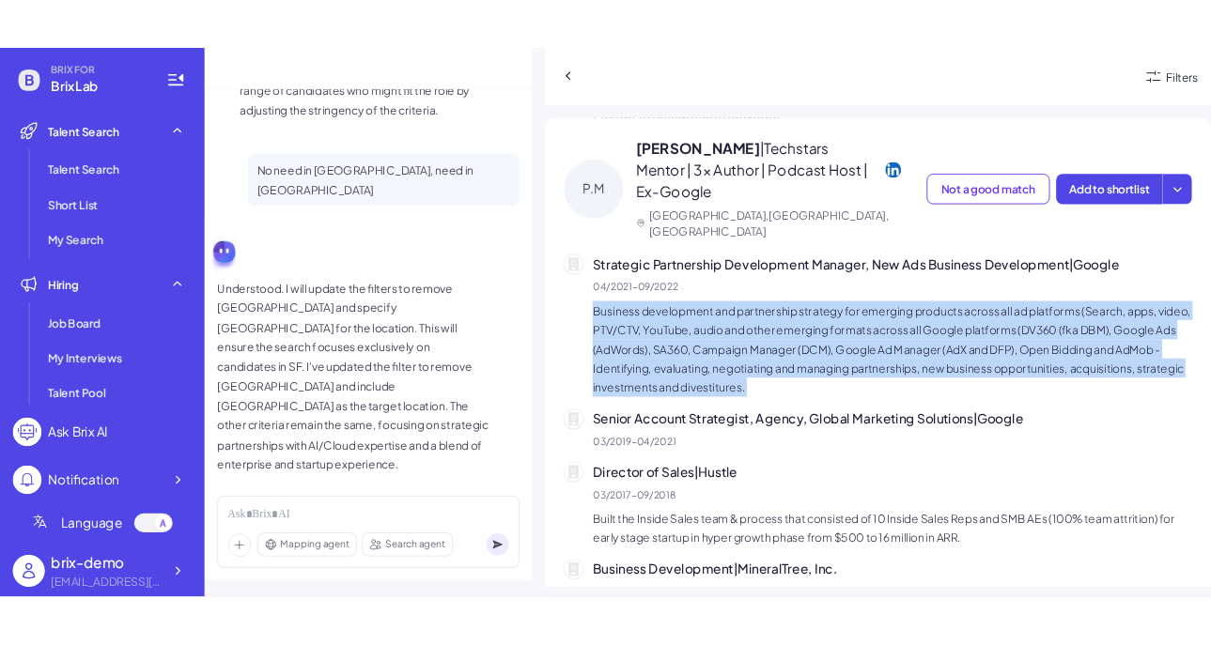
scroll to position [0, 0]
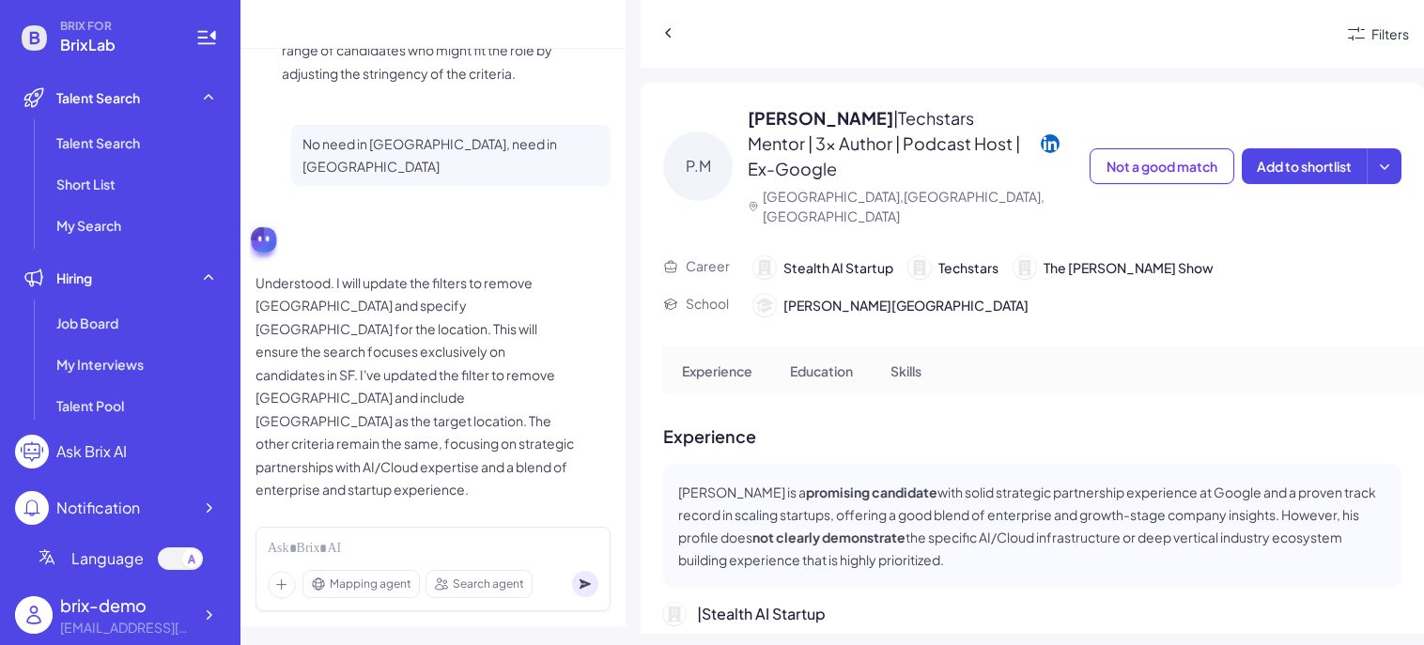
click at [1053, 144] on icon at bounding box center [1050, 142] width 19 height 19
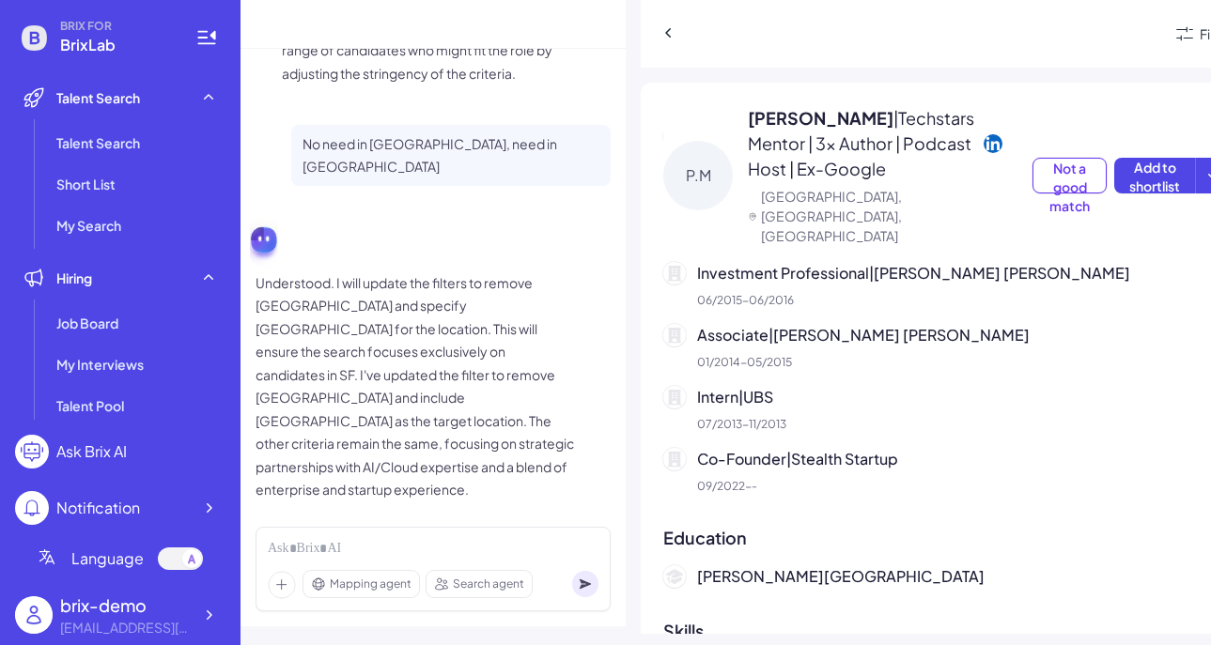
scroll to position [1207, 0]
click at [866, 181] on div "[PERSON_NAME] | Techstars Mentor | 3x Author | Podcast Host | Ex-Google" at bounding box center [890, 143] width 285 height 76
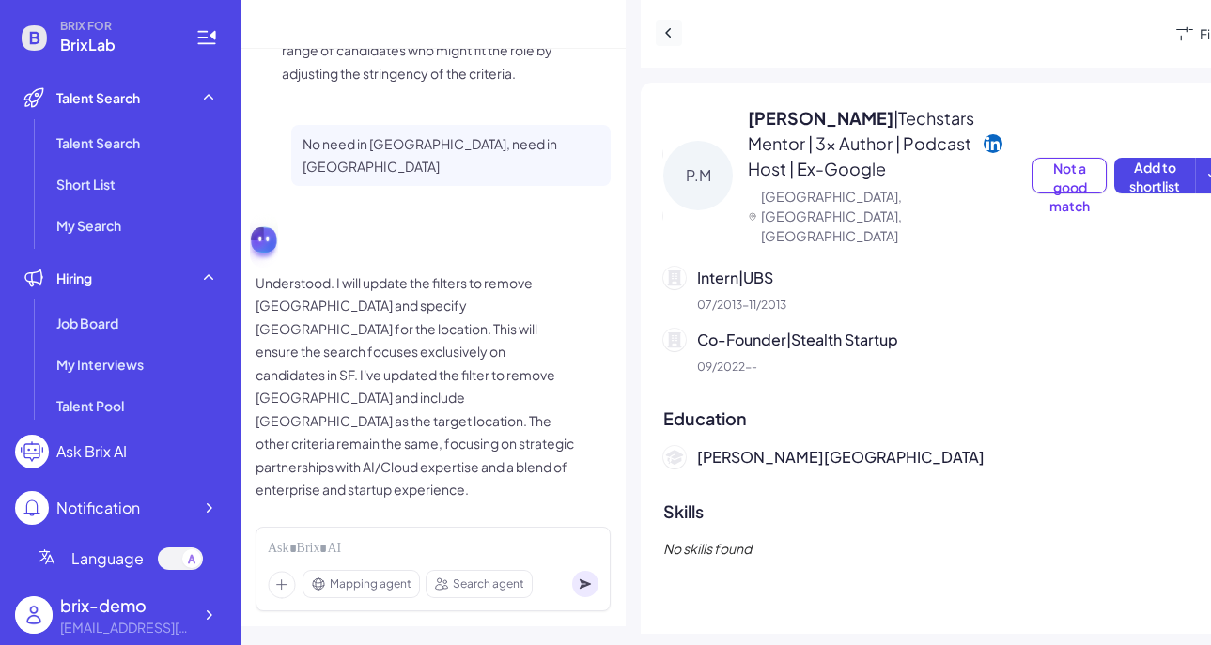
click at [667, 32] on icon at bounding box center [668, 32] width 19 height 19
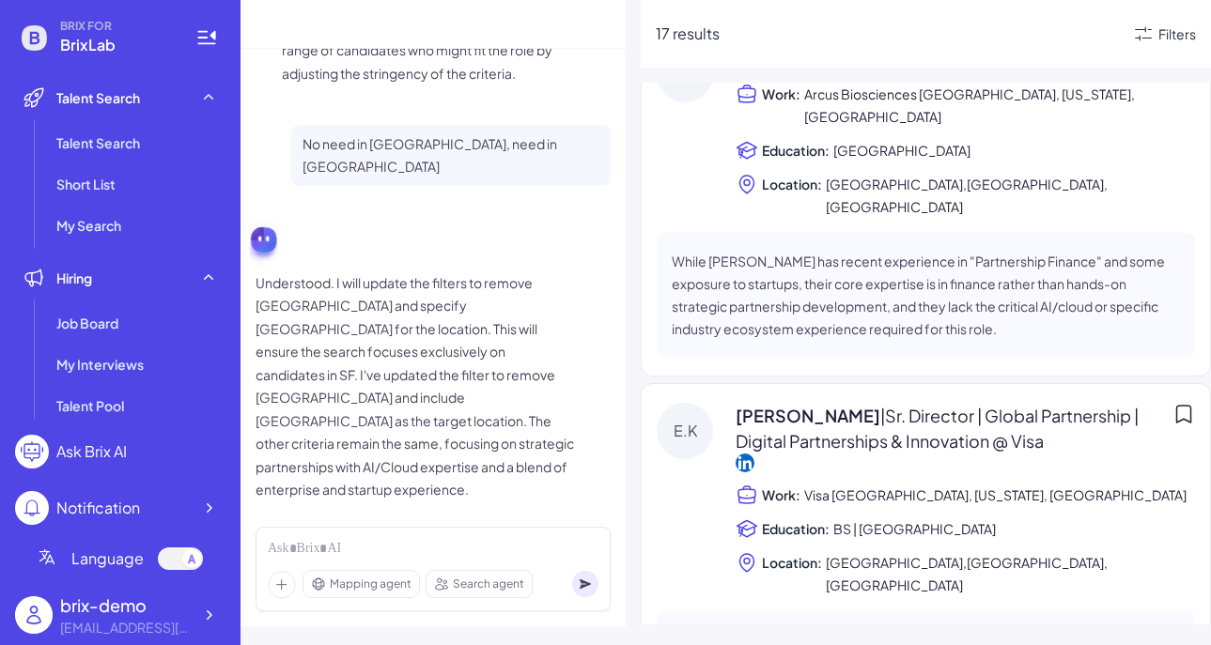
scroll to position [2382, 0]
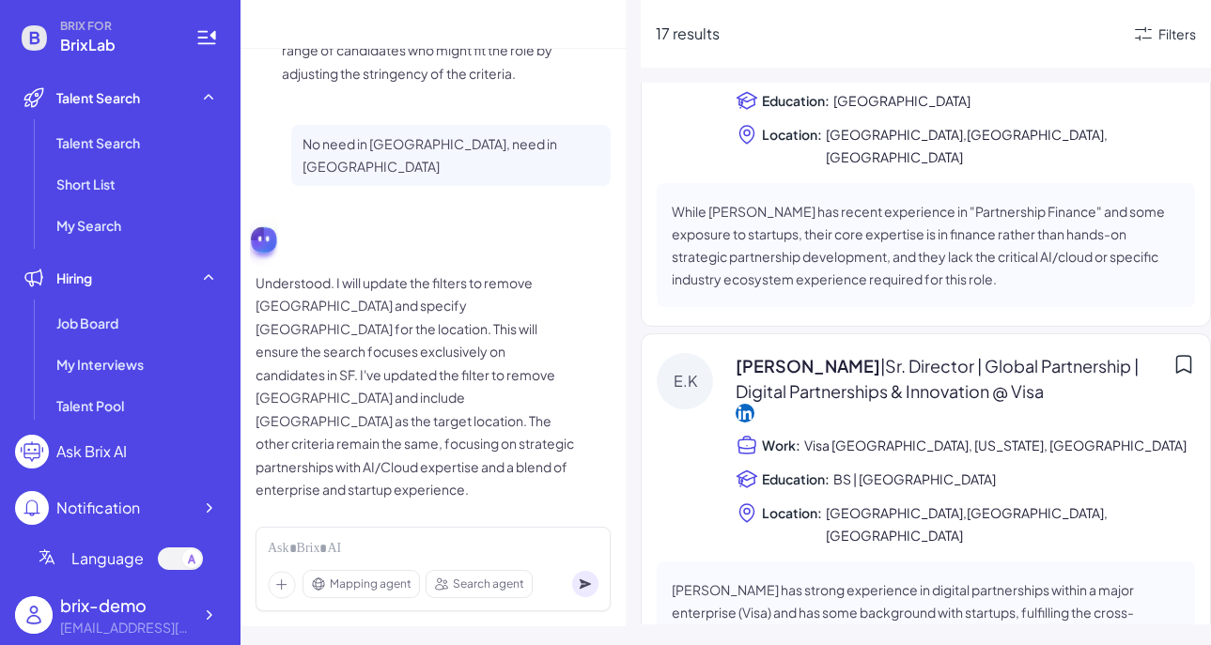
click at [908, 353] on span "[PERSON_NAME] | Sr. Director | Global Partnership | Digital Partnerships & Inno…" at bounding box center [950, 378] width 429 height 51
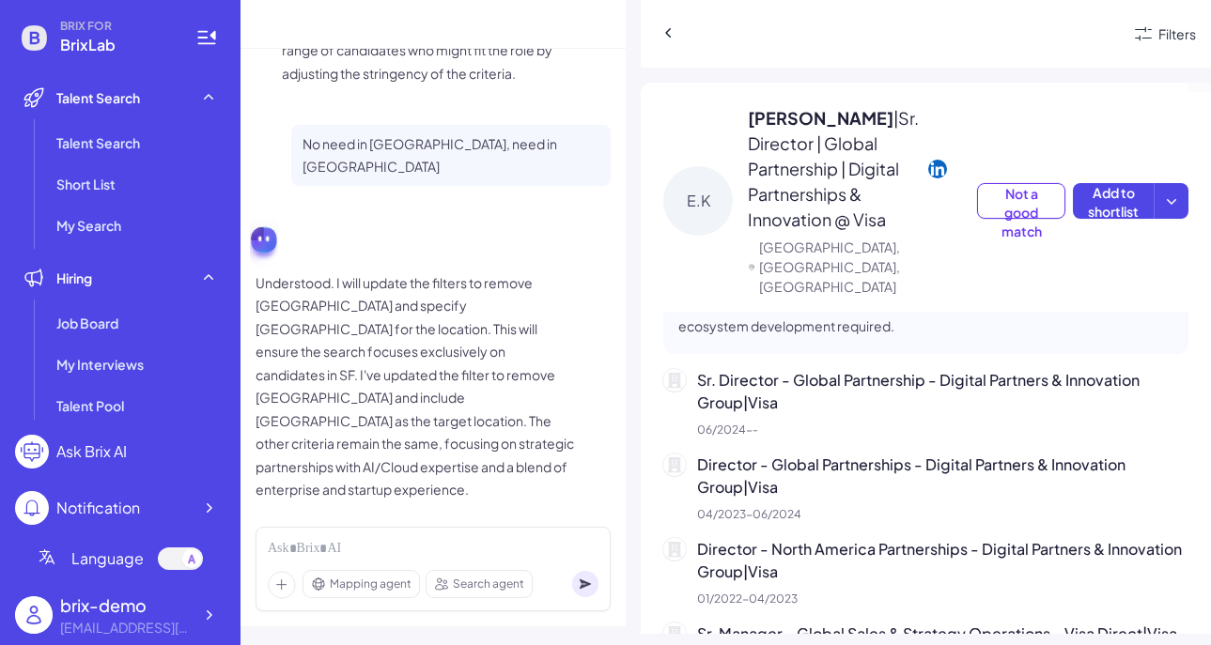
scroll to position [407, 0]
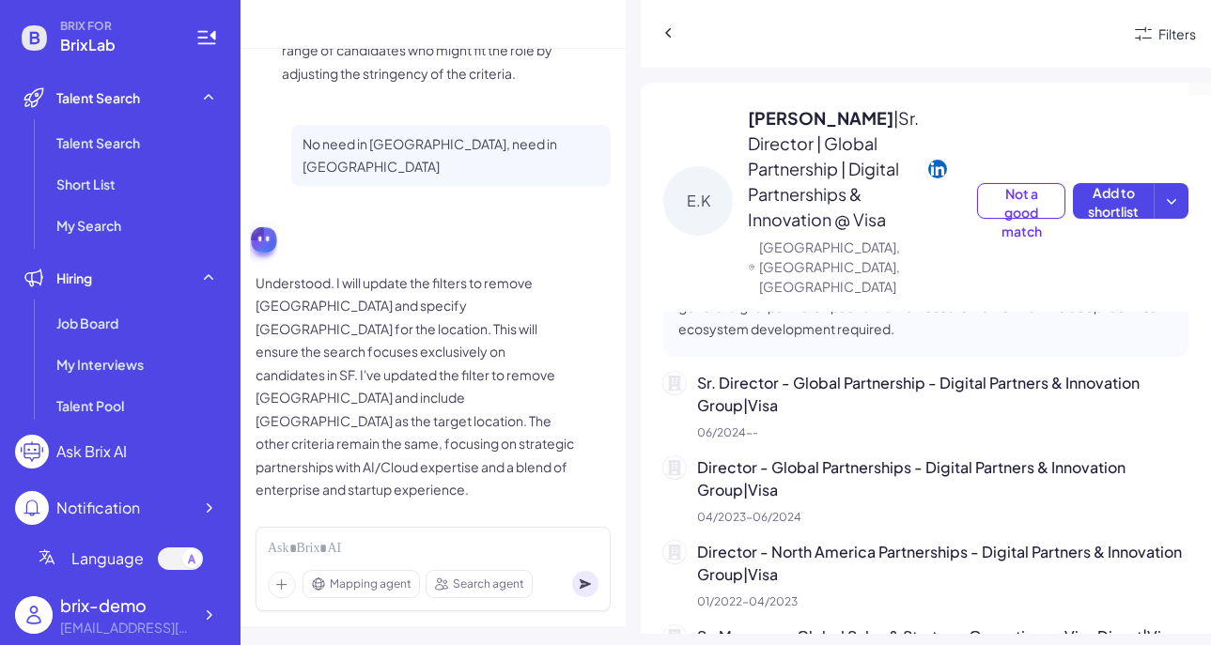
click at [919, 417] on p "Sr. Director - Global Partnership - Digital Partners & Innovation Group | Visa" at bounding box center [942, 394] width 491 height 45
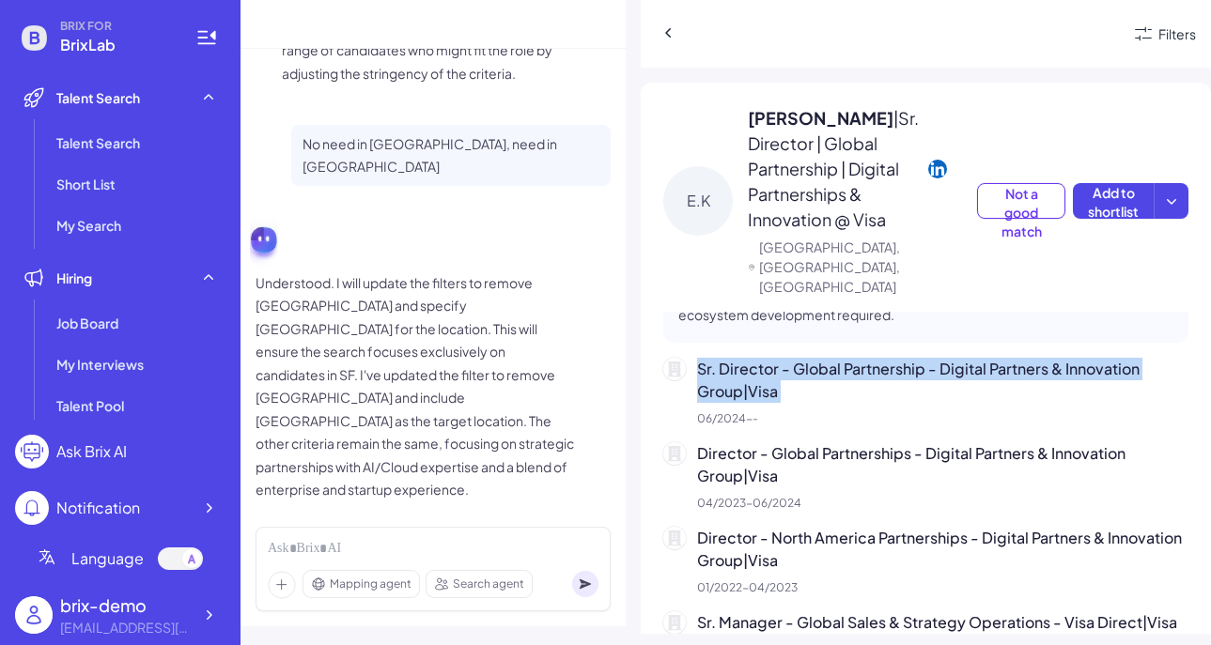
scroll to position [422, 0]
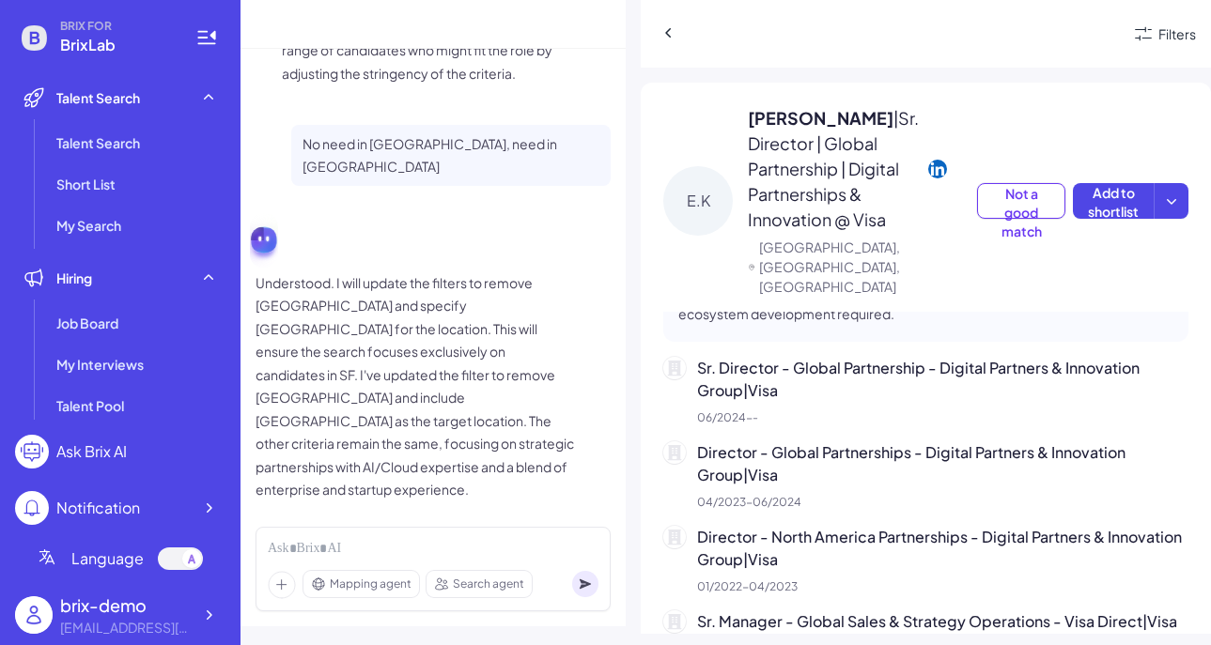
click at [928, 178] on icon at bounding box center [937, 169] width 19 height 19
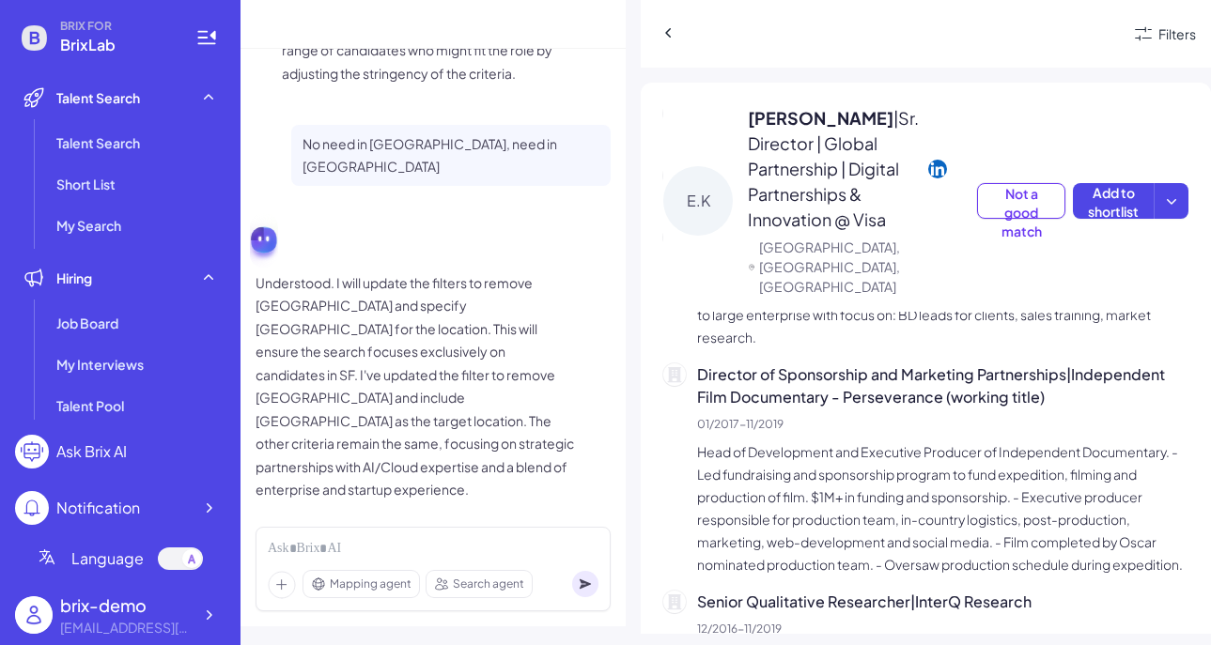
scroll to position [0, 0]
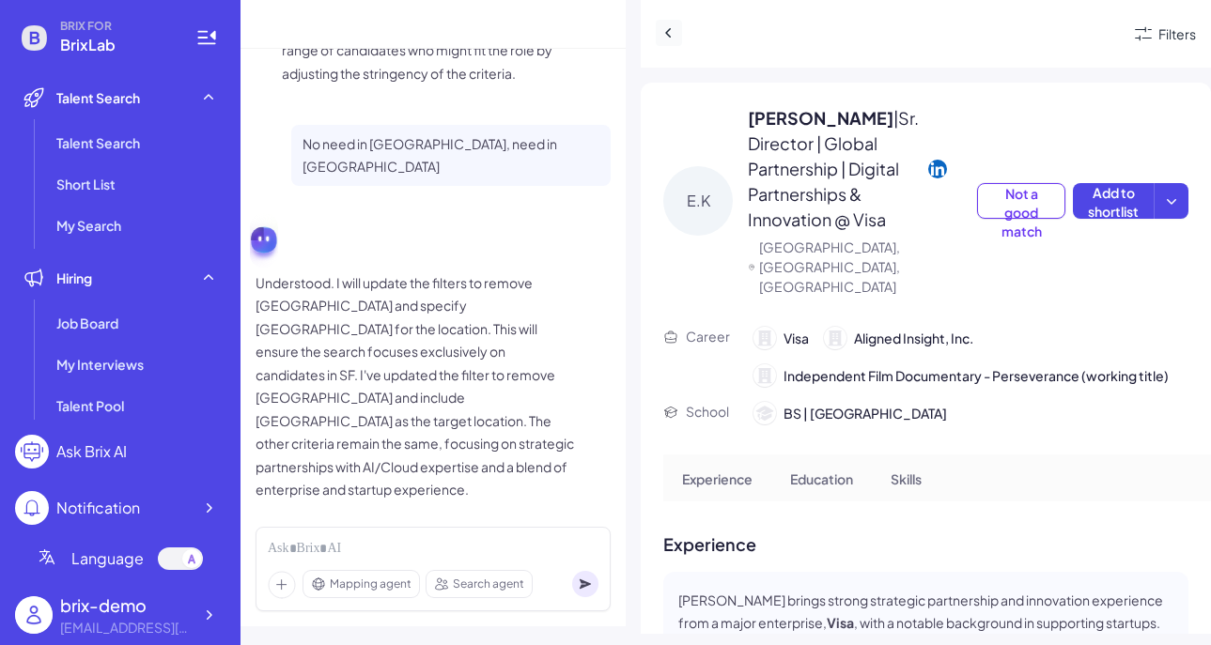
click at [670, 33] on icon at bounding box center [668, 32] width 19 height 19
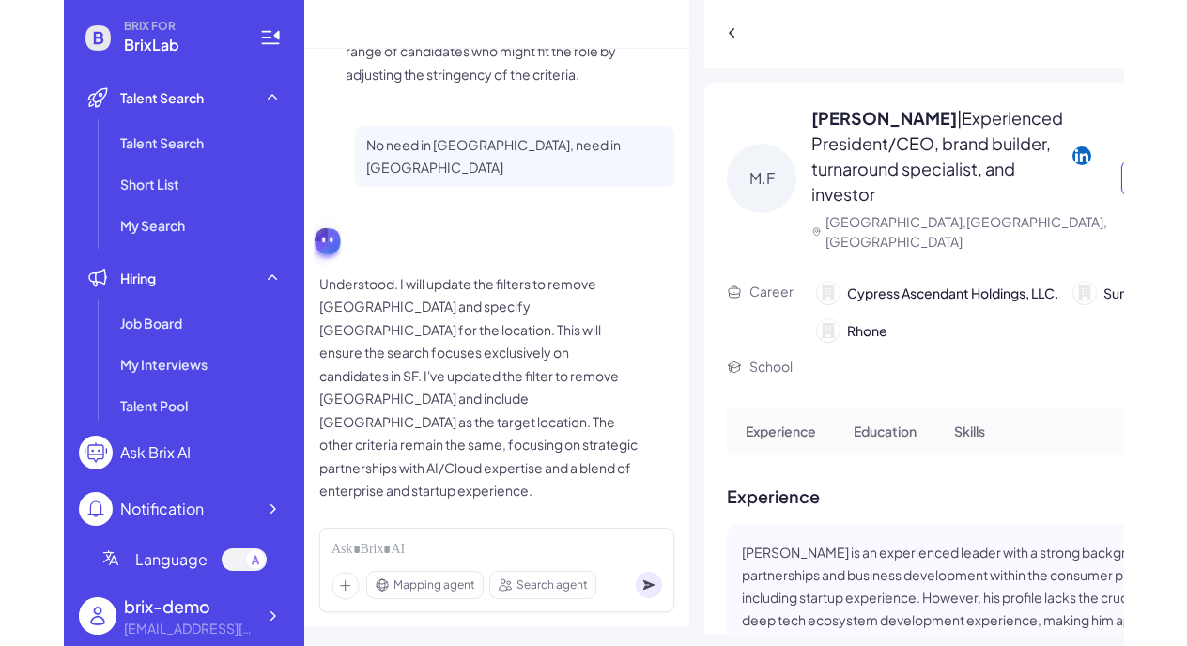
scroll to position [1951, 0]
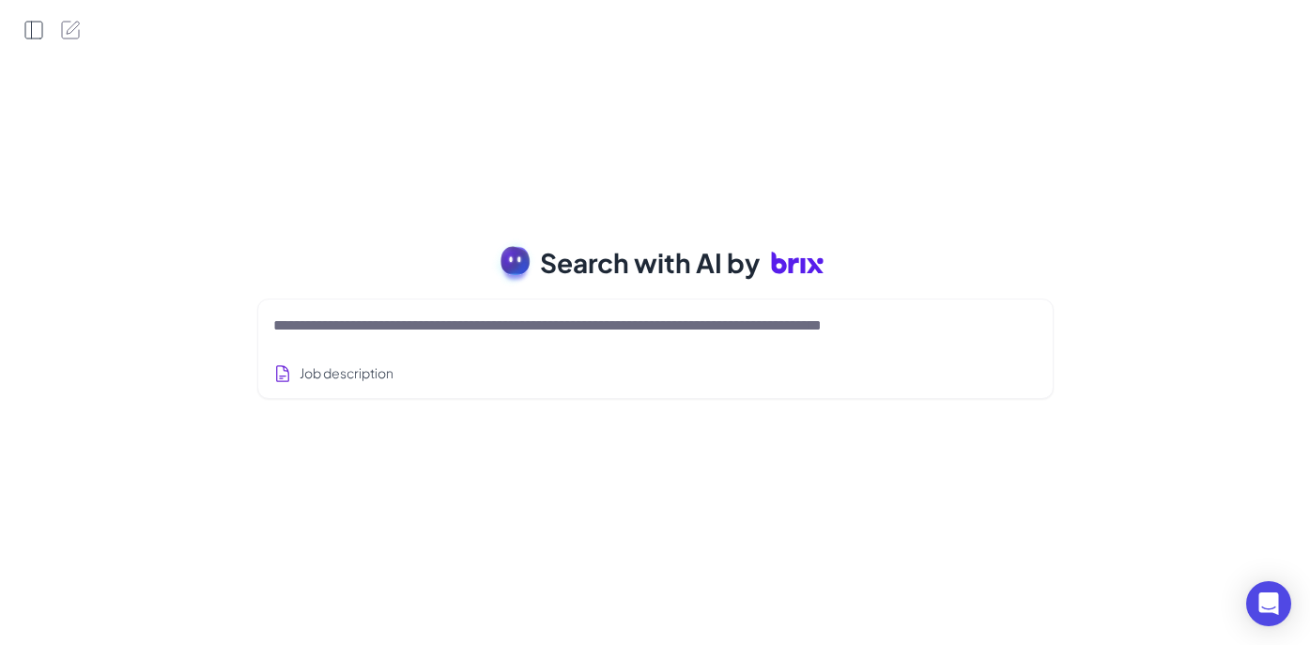
click at [44, 26] on icon "Open Side Panel" at bounding box center [34, 30] width 23 height 23
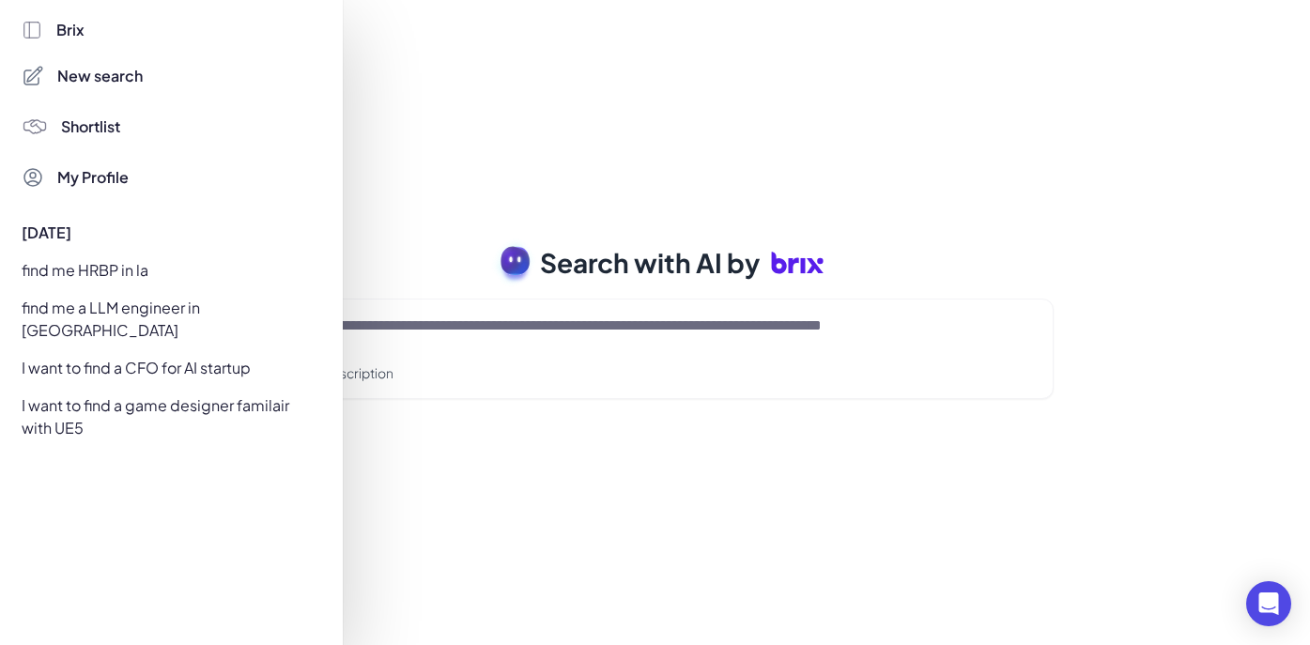
click at [372, 114] on div at bounding box center [655, 322] width 1310 height 645
